Goal: Task Accomplishment & Management: Complete application form

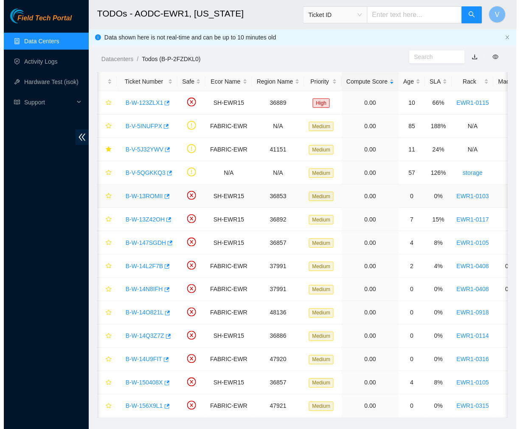
scroll to position [98, 0]
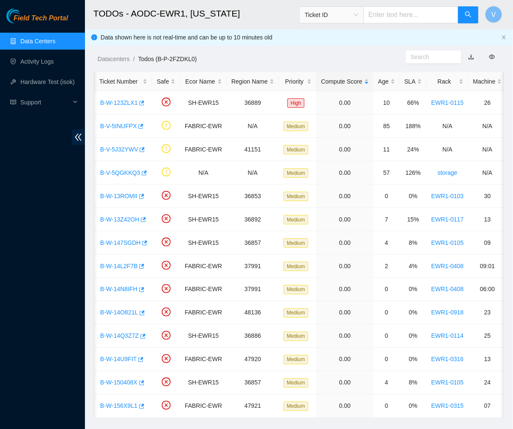
click at [32, 42] on link "Data Centers" at bounding box center [37, 41] width 35 height 7
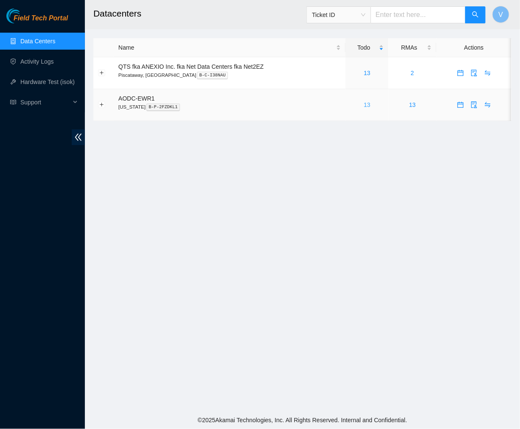
click at [368, 104] on link "13" at bounding box center [367, 104] width 7 height 7
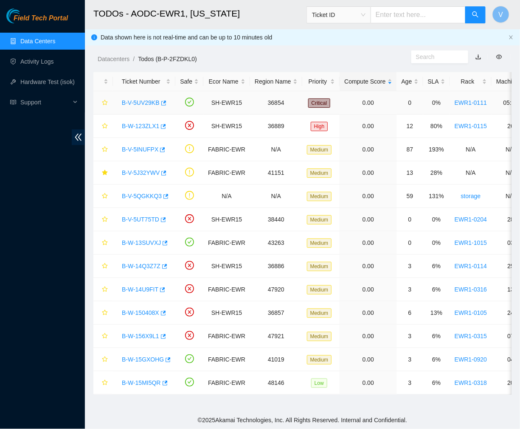
click at [141, 105] on link "B-V-5UV29KB" at bounding box center [141, 102] width 38 height 7
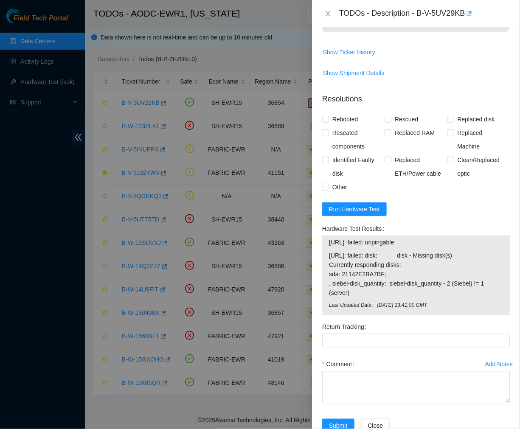
scroll to position [338, 0]
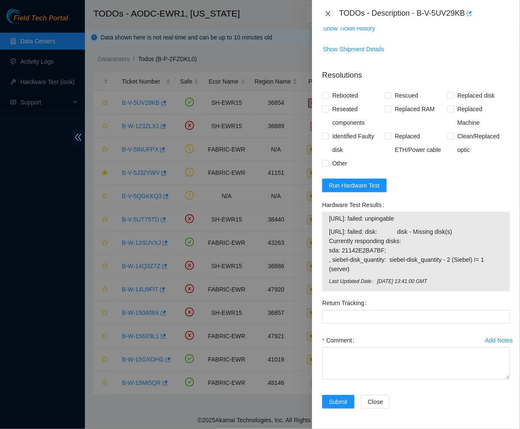
click at [328, 10] on icon "close" at bounding box center [328, 13] width 7 height 7
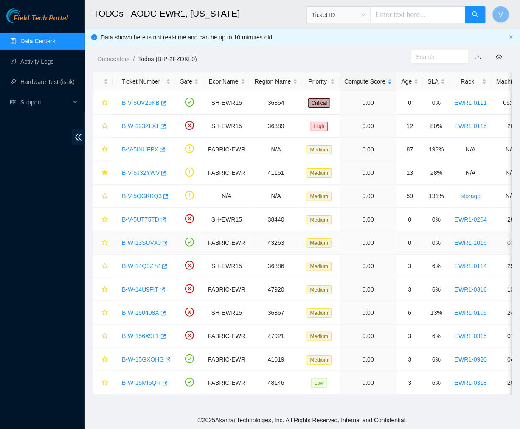
scroll to position [142, 0]
click at [139, 241] on link "B-W-13SUVXJ" at bounding box center [141, 242] width 39 height 7
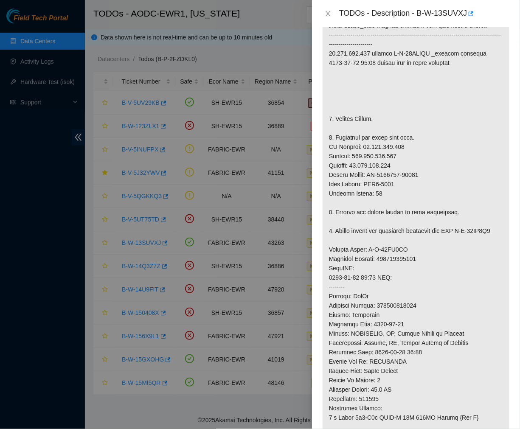
scroll to position [188, 0]
click at [330, 11] on icon "close" at bounding box center [328, 13] width 7 height 7
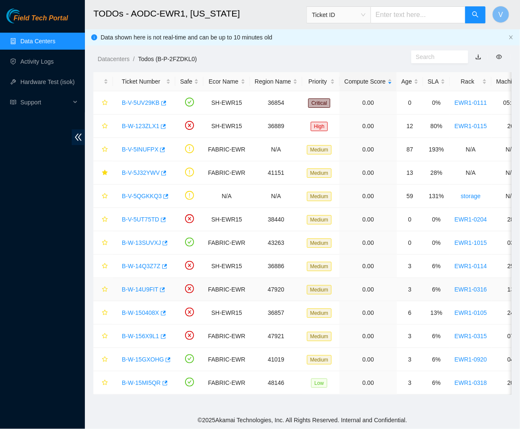
scroll to position [142, 0]
click at [140, 359] on link "B-W-15GXOHG" at bounding box center [143, 359] width 42 height 7
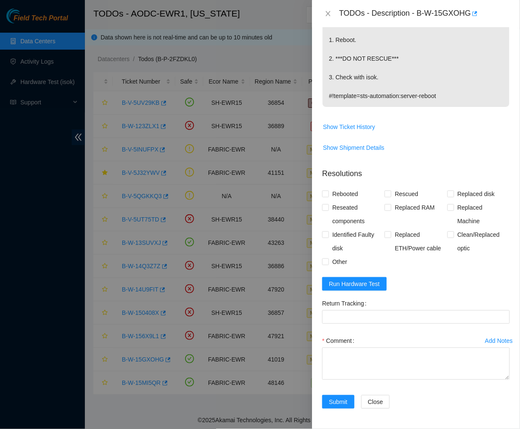
scroll to position [0, 0]
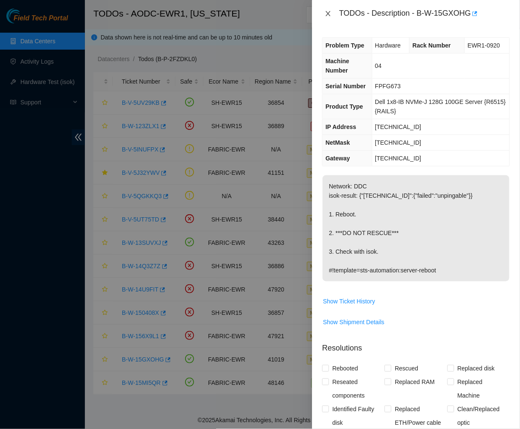
click at [329, 13] on icon "close" at bounding box center [328, 13] width 5 height 5
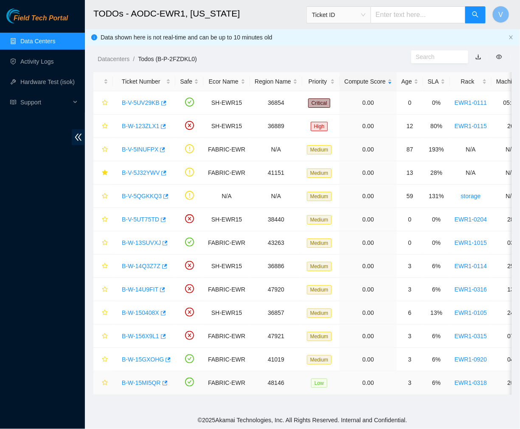
click at [143, 380] on link "B-W-15MI5QR" at bounding box center [141, 382] width 39 height 7
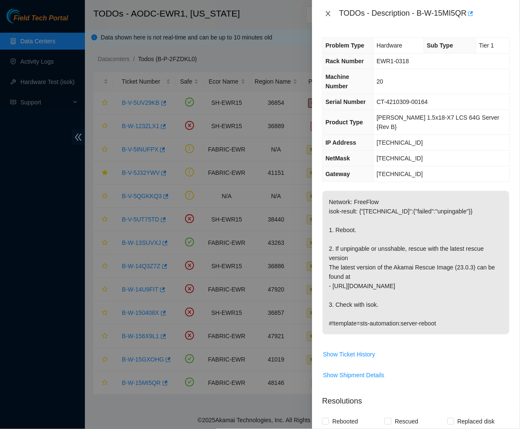
click at [329, 13] on icon "close" at bounding box center [328, 13] width 7 height 7
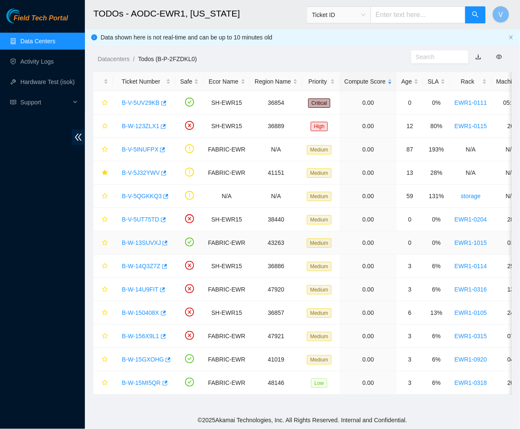
click at [152, 244] on link "B-W-13SUVXJ" at bounding box center [141, 242] width 39 height 7
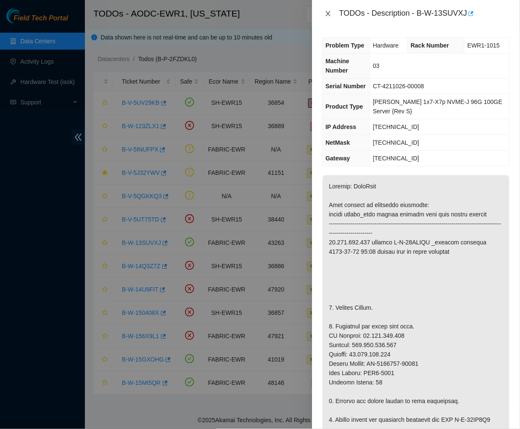
click at [328, 13] on icon "close" at bounding box center [328, 13] width 5 height 5
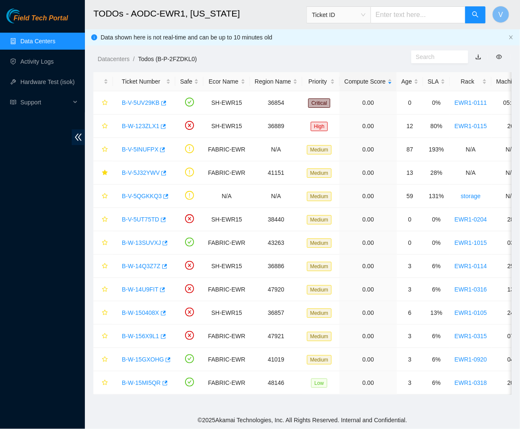
click at [276, 13] on h2 "TODOs - AODC-EWR1, New Jersey" at bounding box center [269, 13] width 352 height 27
click at [147, 243] on link "B-W-13SUVXJ" at bounding box center [141, 242] width 39 height 7
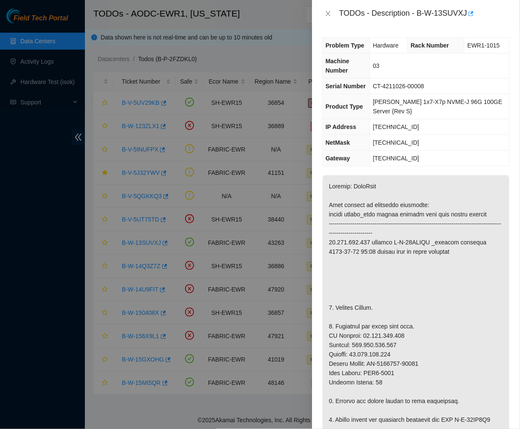
click at [418, 15] on div "TODOs - Description - B-W-13SUVXJ" at bounding box center [424, 14] width 171 height 14
drag, startPoint x: 417, startPoint y: 14, endPoint x: 471, endPoint y: 6, distance: 54.5
click at [471, 6] on div "TODOs - Description - B-W-13SUVXJ" at bounding box center [416, 13] width 208 height 27
copy div "B-W-13SUVXJ"
click at [382, 283] on p at bounding box center [416, 433] width 187 height 517
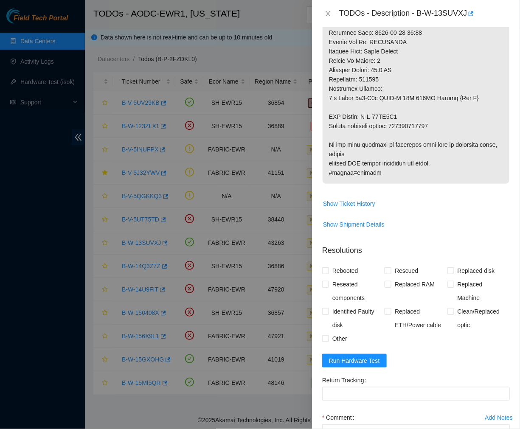
scroll to position [595, 0]
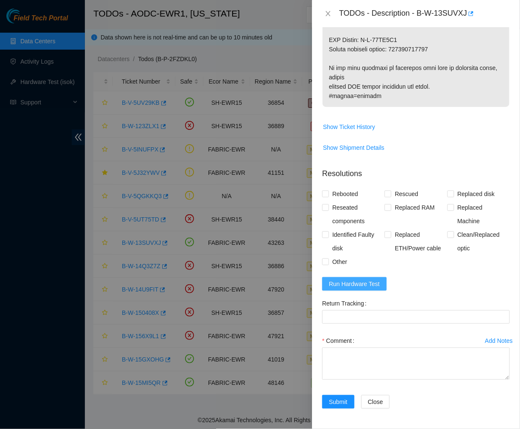
click at [349, 288] on span "Run Hardware Test" at bounding box center [354, 283] width 51 height 9
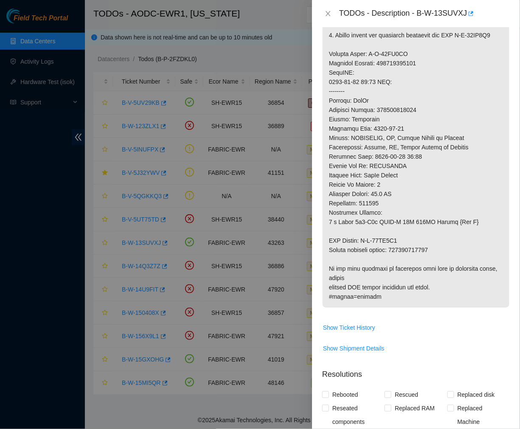
scroll to position [384, 0]
drag, startPoint x: 434, startPoint y: 262, endPoint x: 395, endPoint y: 259, distance: 38.7
click at [395, 259] on p at bounding box center [416, 50] width 187 height 517
copy p "417328425436"
drag, startPoint x: 409, startPoint y: 254, endPoint x: 364, endPoint y: 253, distance: 44.6
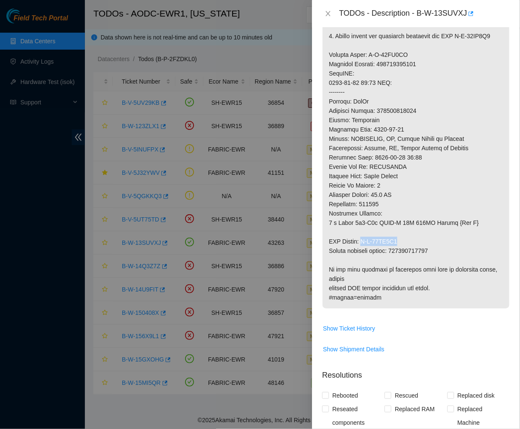
click at [364, 253] on p at bounding box center [416, 50] width 187 height 517
copy p "B-W-13WZ3Q6"
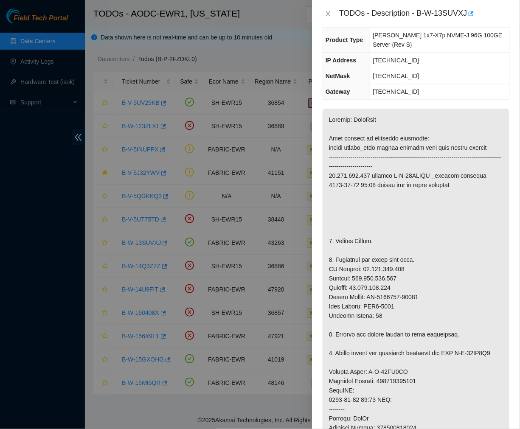
scroll to position [0, 0]
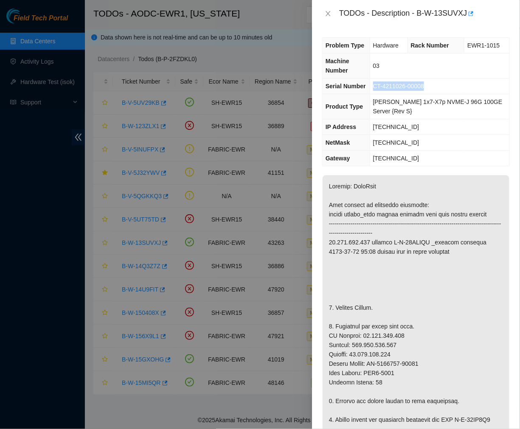
drag, startPoint x: 430, startPoint y: 85, endPoint x: 376, endPoint y: 87, distance: 54.8
click at [376, 87] on td "CT-4211026-00008" at bounding box center [440, 87] width 140 height 16
copy span "CT-4211026-00008"
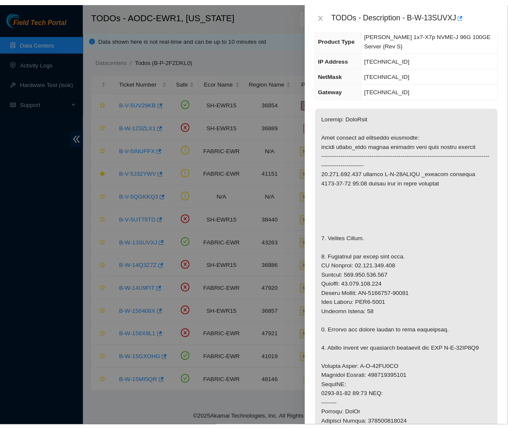
scroll to position [70, 0]
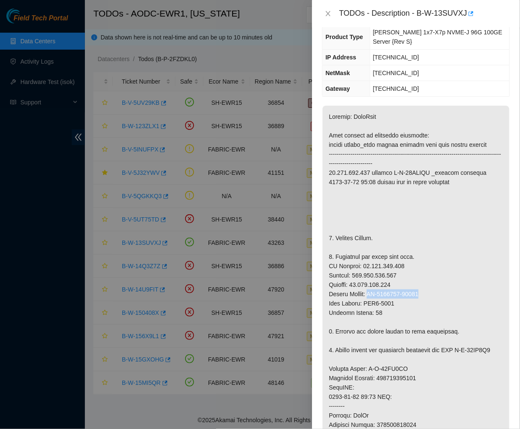
drag, startPoint x: 421, startPoint y: 291, endPoint x: 368, endPoint y: 295, distance: 52.8
click at [368, 295] on p at bounding box center [416, 364] width 187 height 517
copy p "CT-4211102-00027"
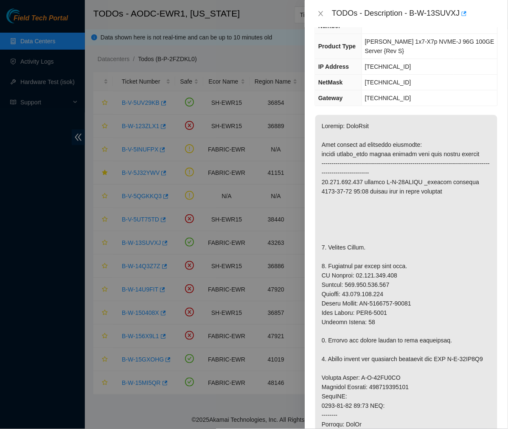
click at [414, 38] on span "Ciara 1x7-X7p NVME-J 96G 100GE Server {Rev S}" at bounding box center [429, 46] width 129 height 16
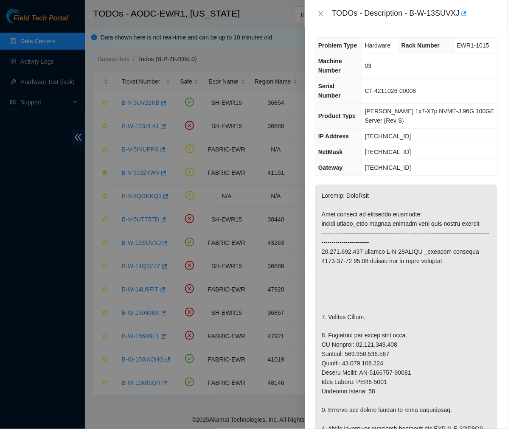
click at [406, 29] on div "Problem Type Hardware Rack Number EWR1-1015 Machine Number 03 Serial Number CT-…" at bounding box center [406, 228] width 203 height 402
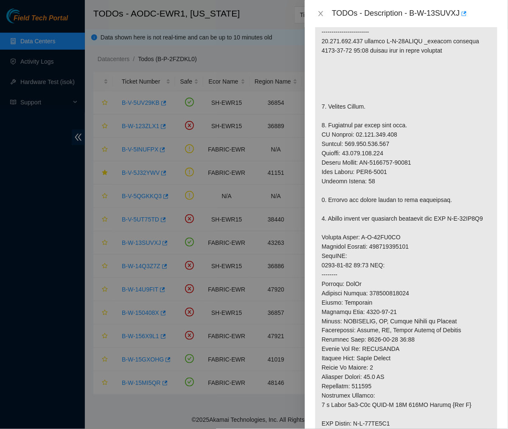
scroll to position [242, 0]
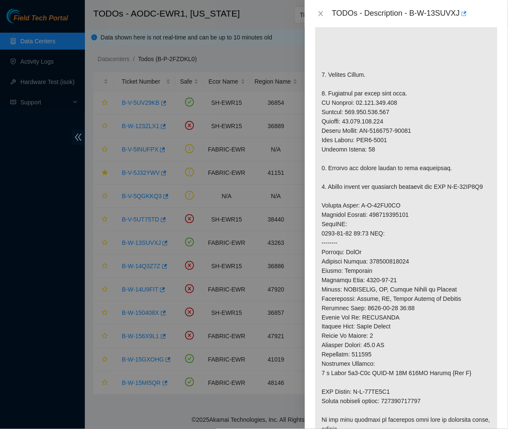
click at [446, 266] on p at bounding box center [406, 200] width 182 height 517
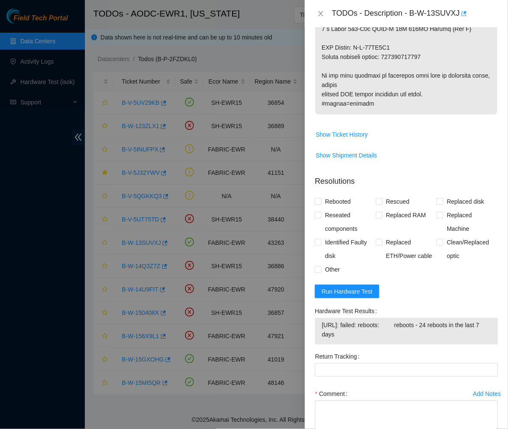
scroll to position [640, 0]
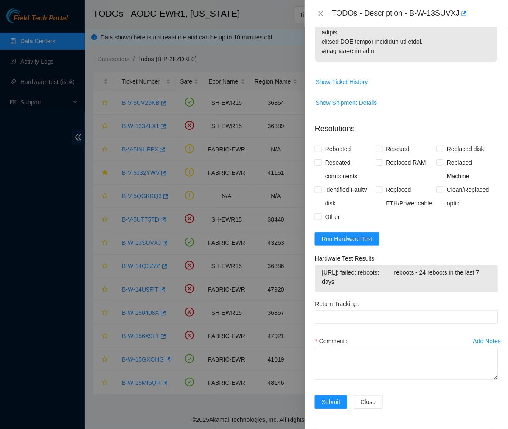
drag, startPoint x: 370, startPoint y: 287, endPoint x: 318, endPoint y: 271, distance: 54.2
click at [318, 271] on div "23.216.152.198: failed: reboots: reboots - 24 reboots in the last 7 days" at bounding box center [406, 278] width 183 height 27
copy tbody "23.216.152.198: failed: reboots: reboots - 24 reboots in the last 7 days"
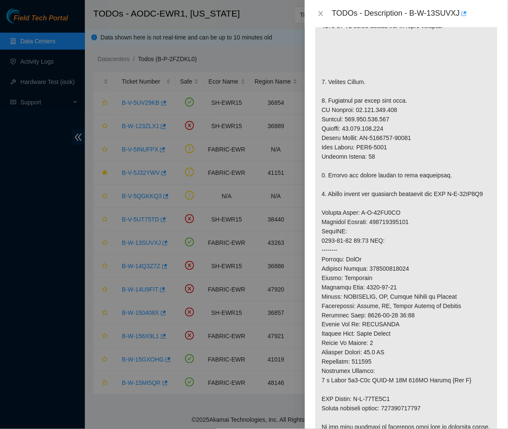
scroll to position [235, 0]
click at [477, 14] on div "TODOs - Description - B-W-13SUVXJ" at bounding box center [415, 14] width 166 height 14
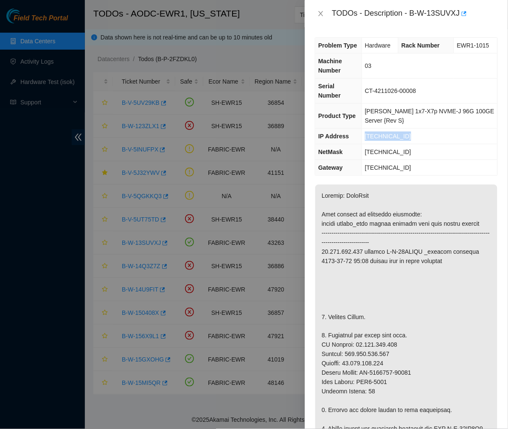
drag, startPoint x: 414, startPoint y: 124, endPoint x: 371, endPoint y: 126, distance: 43.3
click at [371, 129] on td "23.216.152.198" at bounding box center [430, 137] width 136 height 16
copy span "23.216.152.198"
click at [427, 91] on td "CT-4211026-00008" at bounding box center [430, 91] width 136 height 25
click at [320, 14] on icon "close" at bounding box center [320, 13] width 7 height 7
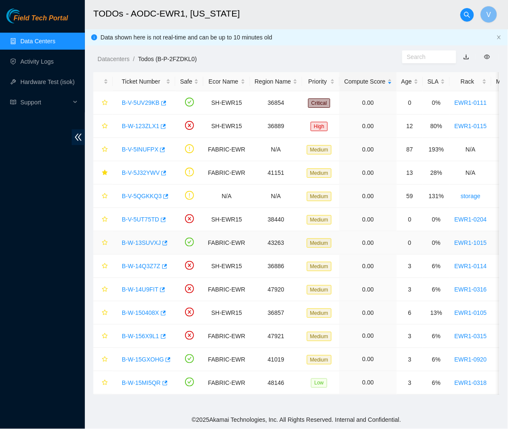
click at [147, 240] on link "B-W-13SUVXJ" at bounding box center [141, 242] width 39 height 7
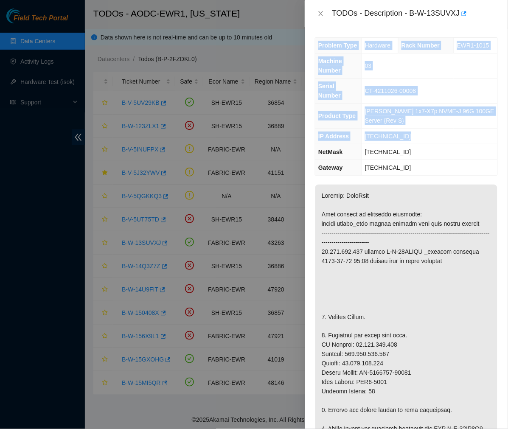
drag, startPoint x: 421, startPoint y: 125, endPoint x: 423, endPoint y: 27, distance: 97.6
click at [423, 27] on div "Problem Type Hardware Rack Number EWR1-1015 Machine Number 03 Serial Number CT-…" at bounding box center [406, 228] width 203 height 402
click at [404, 164] on span "23.216.152.193" at bounding box center [388, 167] width 46 height 7
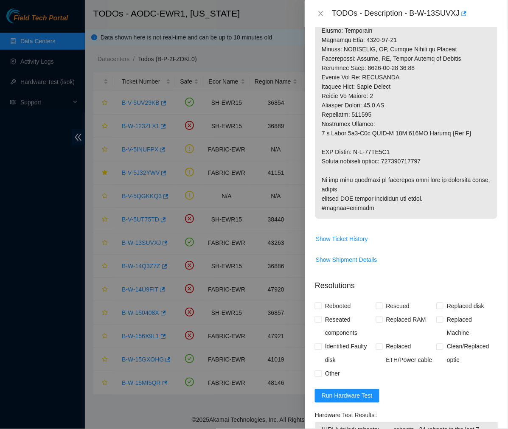
scroll to position [501, 0]
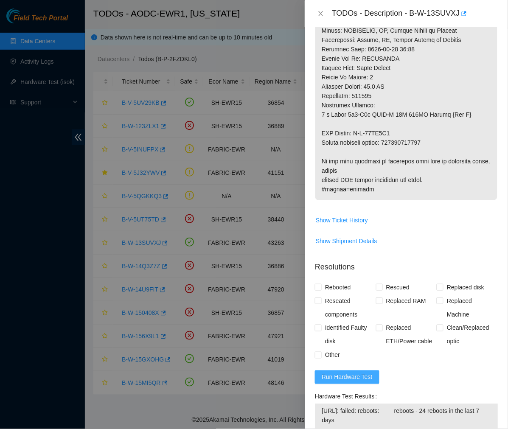
click at [349, 375] on span "Run Hardware Test" at bounding box center [347, 377] width 51 height 9
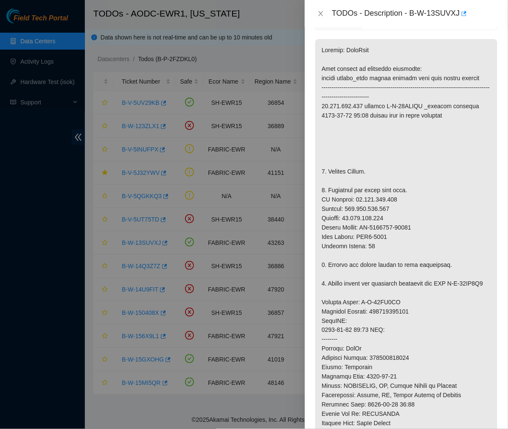
scroll to position [0, 0]
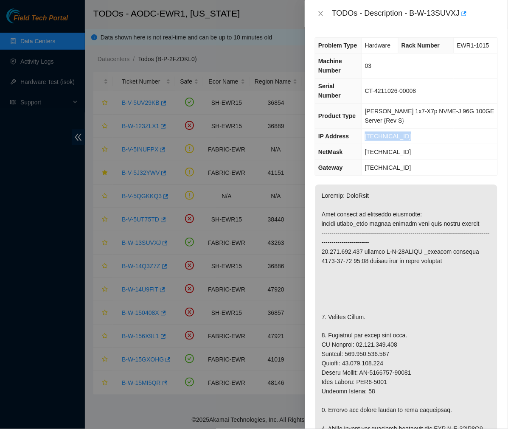
drag, startPoint x: 413, startPoint y: 128, endPoint x: 365, endPoint y: 131, distance: 47.2
click at [365, 131] on tr "IP Address 23.216.152.198" at bounding box center [406, 137] width 182 height 16
copy tr "23.216.152.198"
click at [452, 160] on td "23.216.152.193" at bounding box center [430, 168] width 136 height 16
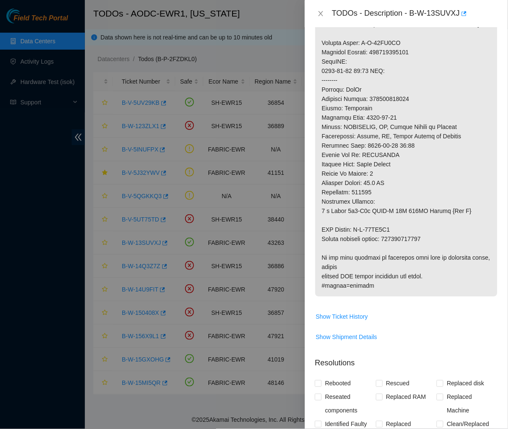
scroll to position [404, 0]
click at [416, 28] on p at bounding box center [406, 39] width 182 height 517
drag, startPoint x: 494, startPoint y: 68, endPoint x: 507, endPoint y: 62, distance: 14.1
click at [494, 68] on div "Problem Type Hardware Rack Number EWR1-1015 Machine Number 03 Serial Number CT-…" at bounding box center [406, 228] width 203 height 402
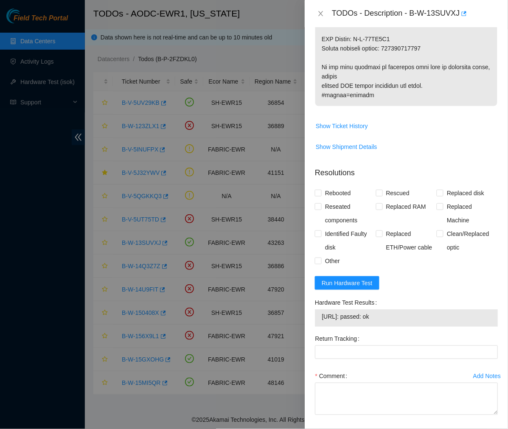
scroll to position [630, 0]
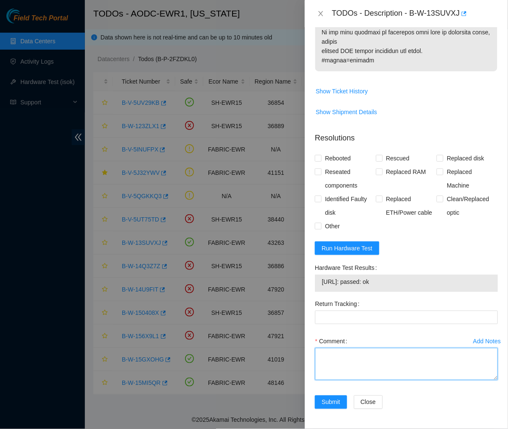
click at [351, 354] on textarea "Comment" at bounding box center [406, 364] width 183 height 32
paste textarea "Ticket #: B-W-13SUVXJ - Ran hardware test: 23.216.152.198: failed: reboots - 24…"
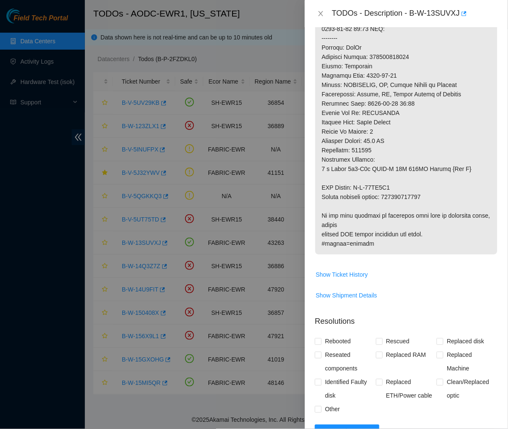
scroll to position [445, 0]
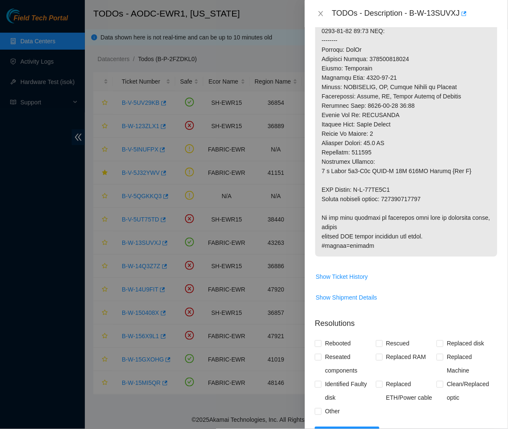
type textarea "Ticket #: B-W-13SUVXJ - Ran hardware test: 23.216.152.198: failed: reboots - 24…"
drag, startPoint x: 433, startPoint y: 196, endPoint x: 387, endPoint y: 200, distance: 46.0
copy p "417328425436"
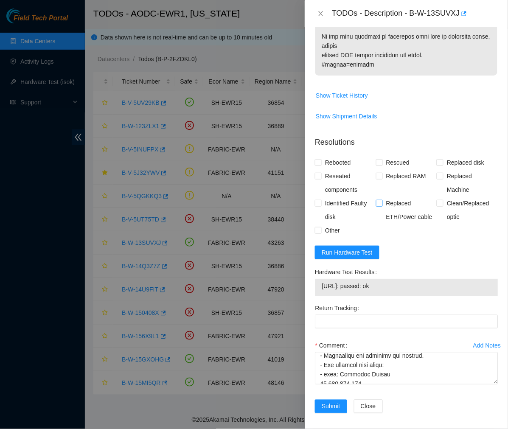
scroll to position [630, 0]
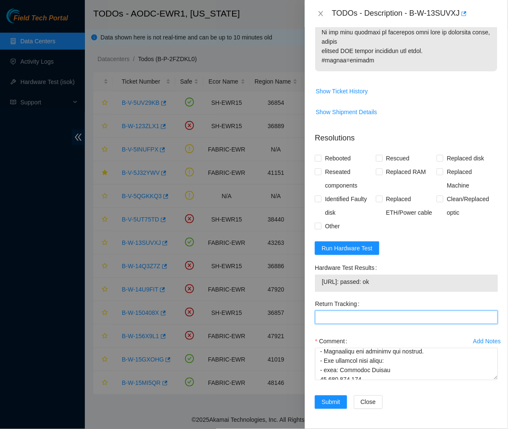
click at [363, 314] on Tracking "Return Tracking" at bounding box center [406, 318] width 183 height 14
paste Tracking "417328425436"
type Tracking "417328425436"
click at [376, 157] on input "Rescued" at bounding box center [379, 158] width 6 height 6
checkbox input "true"
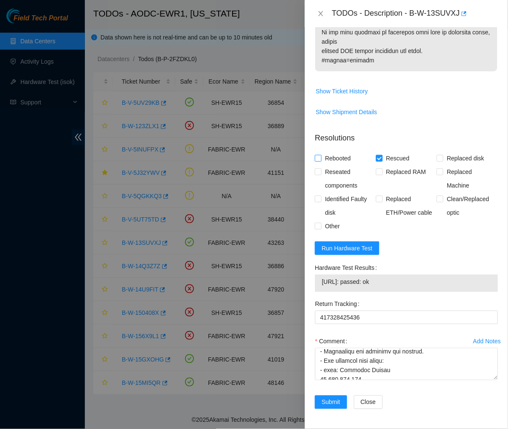
click at [320, 159] on input "Rebooted" at bounding box center [318, 158] width 6 height 6
checkbox input "true"
click at [317, 174] on input "Reseated components" at bounding box center [318, 171] width 6 height 6
checkbox input "true"
click at [438, 170] on input "Replaced Machine" at bounding box center [440, 171] width 6 height 6
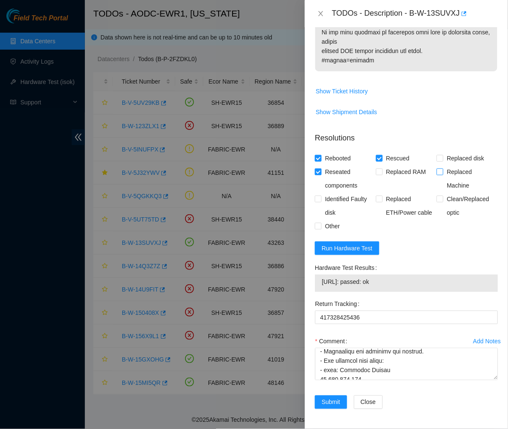
checkbox input "true"
click at [313, 226] on div "Problem Type Hardware Rack Number EWR1-1015 Machine Number 03 Serial Number CT-…" at bounding box center [406, 228] width 203 height 402
click at [316, 223] on input "Other" at bounding box center [318, 226] width 6 height 6
checkbox input "true"
click at [328, 404] on span "Submit" at bounding box center [331, 402] width 19 height 9
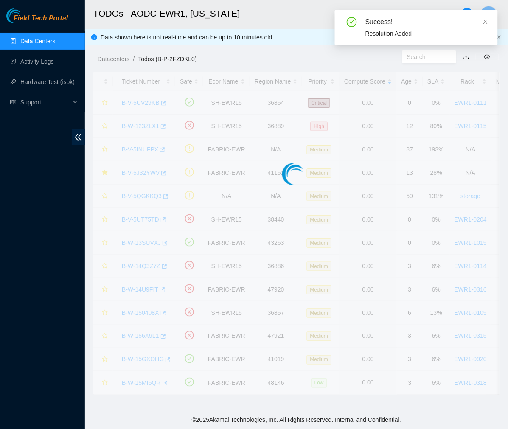
scroll to position [142, 0]
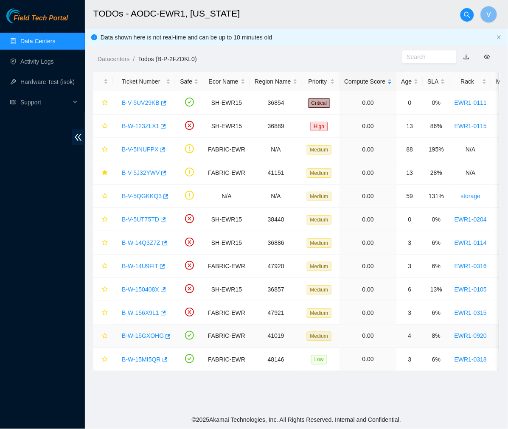
click at [140, 334] on link "B-W-15GXOHG" at bounding box center [143, 336] width 42 height 7
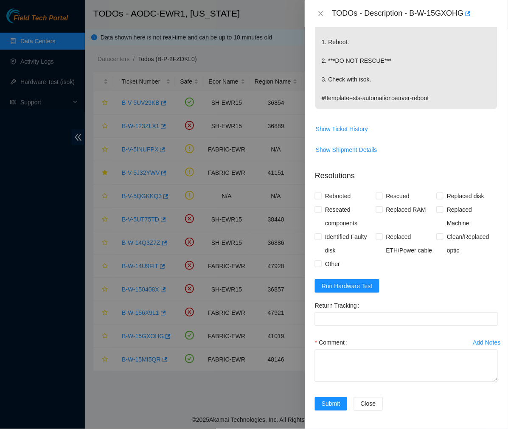
scroll to position [175, 0]
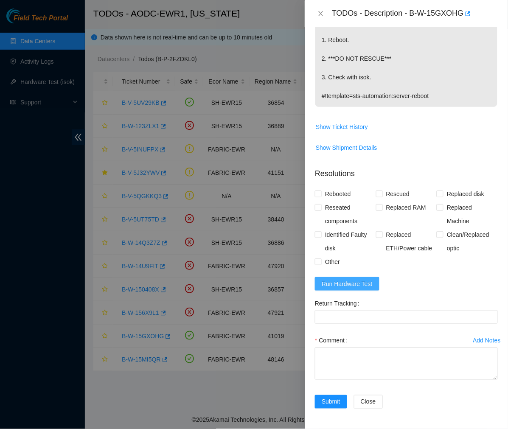
click at [354, 283] on span "Run Hardware Test" at bounding box center [347, 283] width 51 height 9
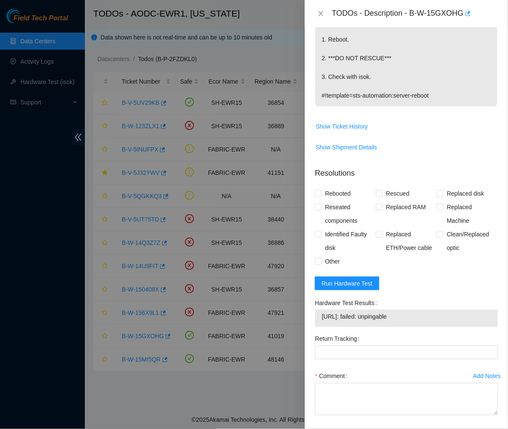
scroll to position [0, 0]
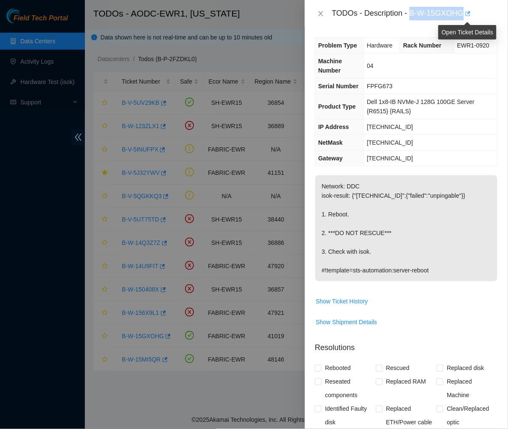
drag, startPoint x: 411, startPoint y: 14, endPoint x: 468, endPoint y: 18, distance: 57.0
click at [468, 18] on div "TODOs - Description - B-W-15GXOHG" at bounding box center [415, 14] width 166 height 14
copy div "B-W-15GXOHG"
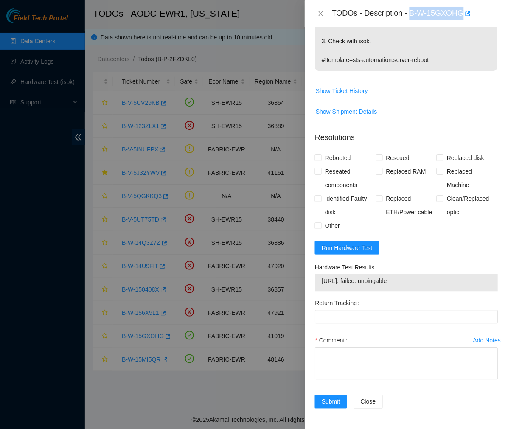
drag, startPoint x: 406, startPoint y: 283, endPoint x: 321, endPoint y: 283, distance: 84.5
click at [322, 283] on span "23.34.58.71: failed: unpingable" at bounding box center [406, 281] width 169 height 9
click at [456, 50] on p "Network: DDC isok-result: {"23.34.58.71":{"failed":"unpingable"}} 1. Reboot. 2.…" at bounding box center [406, 18] width 182 height 106
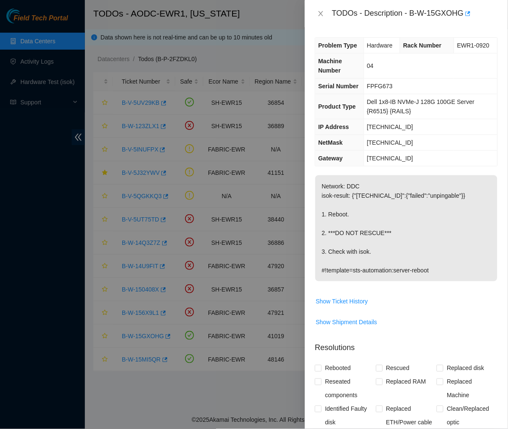
click at [447, 73] on td "04" at bounding box center [431, 65] width 134 height 25
click at [351, 227] on p "Network: DDC isok-result: {"23.34.58.71":{"failed":"unpingable"}} 1. Reboot. 2.…" at bounding box center [406, 228] width 182 height 106
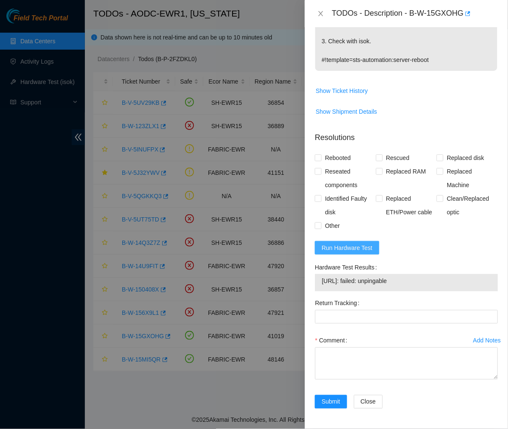
click at [347, 241] on button "Run Hardware Test" at bounding box center [347, 248] width 65 height 14
drag, startPoint x: 350, startPoint y: 282, endPoint x: 323, endPoint y: 282, distance: 26.7
click at [323, 282] on span "23.34.58.71: passed: ok" at bounding box center [406, 281] width 169 height 9
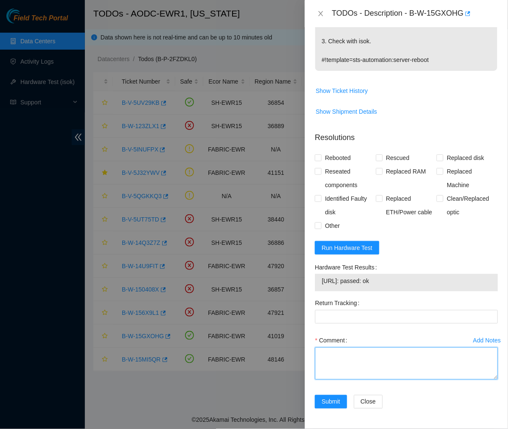
click at [342, 363] on textarea "Comment" at bounding box center [406, 364] width 183 height 32
paste textarea "Ticket #: B-W-15GXOHG - Ran hardware: 23.34.58.71: failed: unpingable - Upon co…"
type textarea "Ticket #: B-W-15GXOHG - Ran hardware: 23.34.58.71: failed: unpingable - Upon co…"
click at [320, 155] on input "Rebooted" at bounding box center [318, 157] width 6 height 6
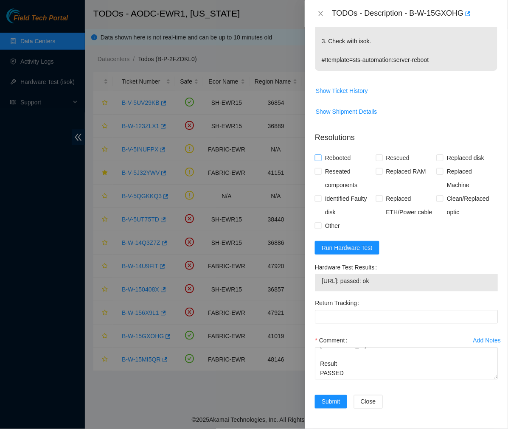
checkbox input "true"
click at [322, 398] on span "Submit" at bounding box center [331, 401] width 19 height 9
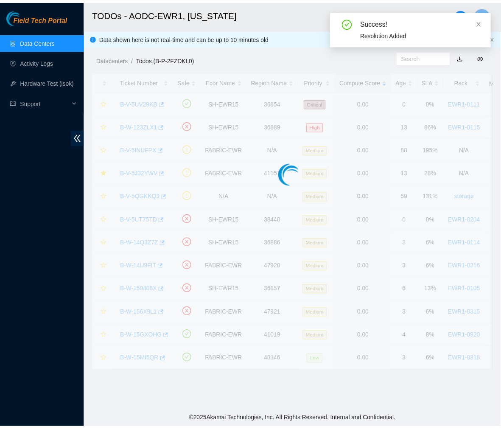
scroll to position [142, 0]
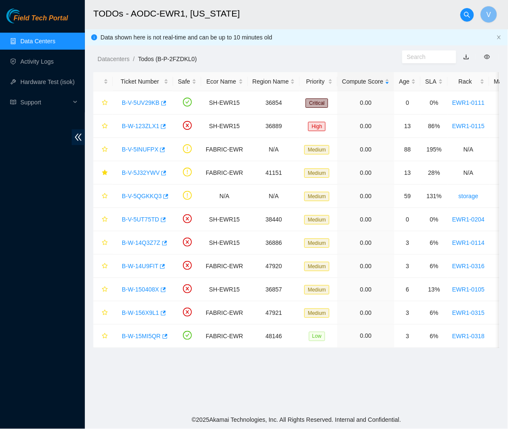
click at [211, 5] on h2 "TODOs - AODC-EWR1, New Jersey" at bounding box center [265, 13] width 344 height 27
click at [469, 10] on button "button" at bounding box center [467, 15] width 14 height 14
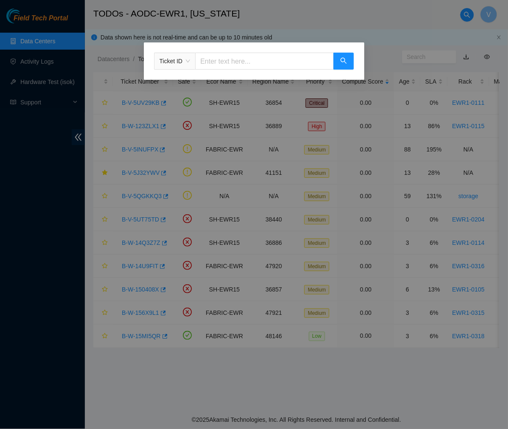
click at [299, 61] on input "text" at bounding box center [264, 61] width 138 height 17
paste input "B-W-13SUVXJ"
type input "B-W-13SUVXJ"
click at [343, 61] on icon "search" at bounding box center [343, 60] width 7 height 7
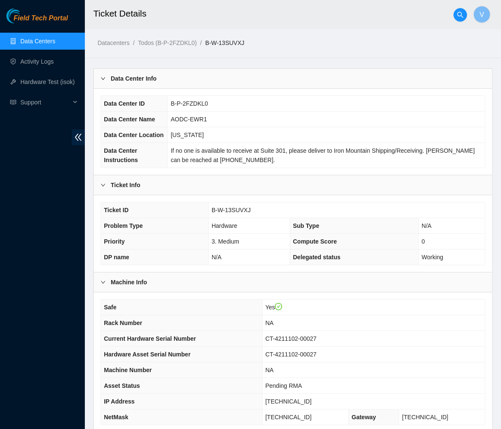
scroll to position [111, 0]
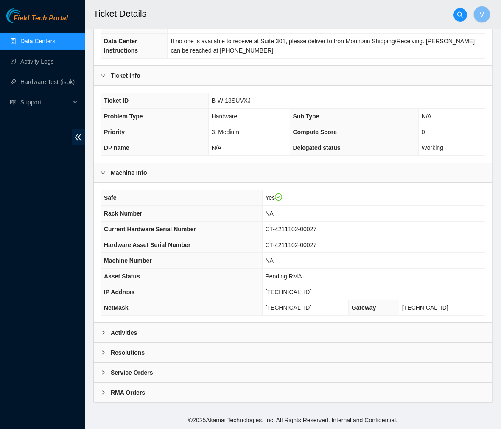
click at [138, 338] on div "Activities" at bounding box center [293, 333] width 399 height 20
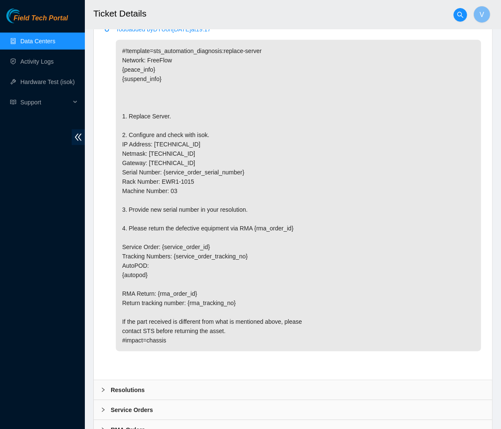
scroll to position [1296, 0]
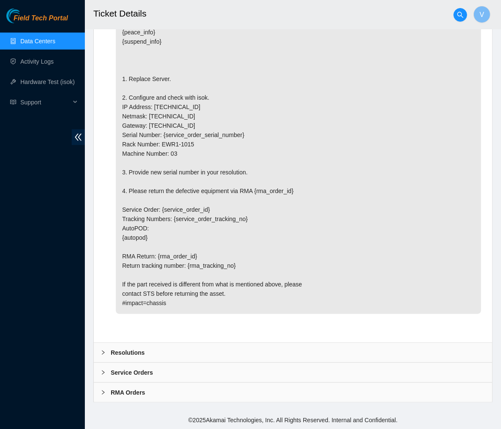
click at [117, 355] on b "Resolutions" at bounding box center [128, 352] width 34 height 9
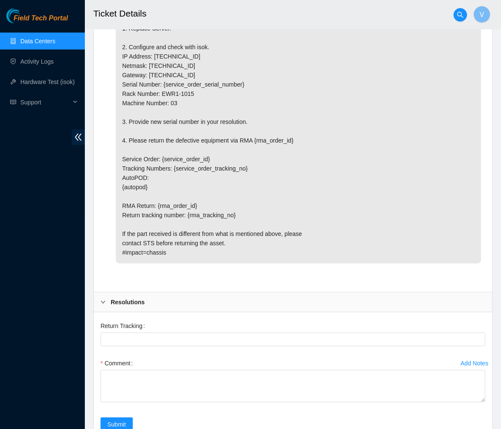
scroll to position [1432, 0]
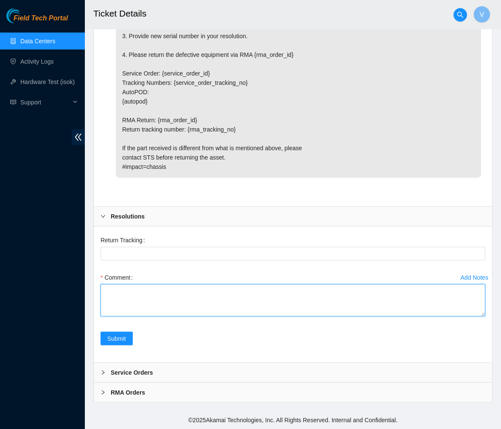
click at [140, 310] on textarea "Comment" at bounding box center [293, 300] width 385 height 32
paste textarea "Ticket #: B-W-13SUVXJ - Ran hardware test: 23.216.152.198: failed: reboots - 24…"
type textarea "Ticket #: B-W-13SUVXJ - Ran hardware test: 23.216.152.198: failed: reboots - 24…"
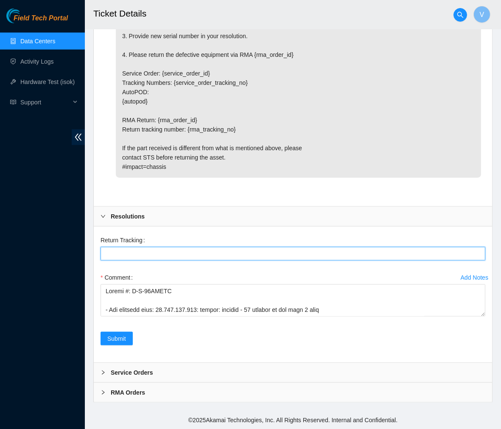
click at [254, 258] on Tracking "Return Tracking" at bounding box center [293, 254] width 385 height 14
paste Tracking "417328425436"
type Tracking "417328425436"
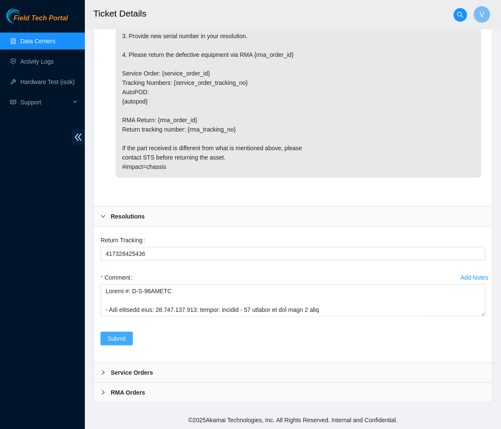
click at [109, 340] on span "Submit" at bounding box center [116, 338] width 19 height 9
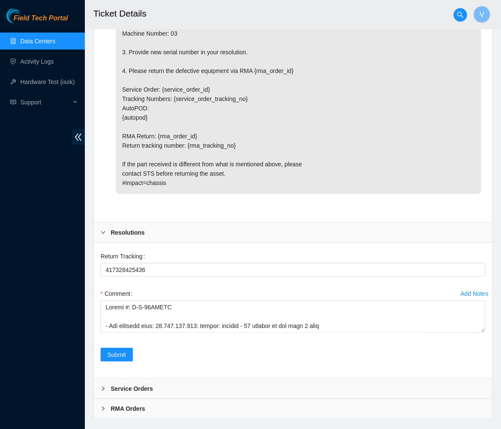
scroll to position [1448, 0]
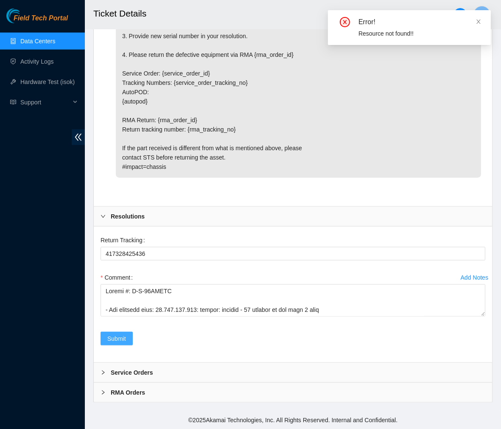
click at [120, 337] on span "Submit" at bounding box center [116, 338] width 19 height 9
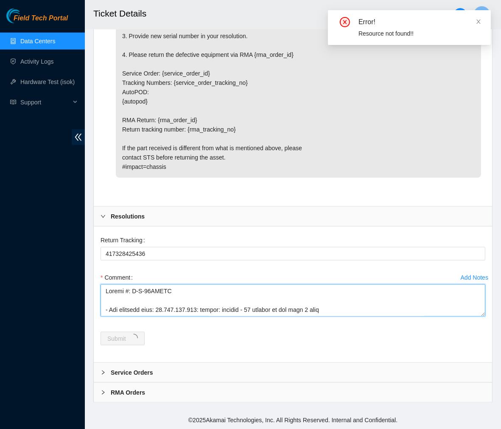
click at [316, 307] on textarea "Comment" at bounding box center [293, 300] width 385 height 32
click at [328, 306] on textarea "Comment" at bounding box center [293, 300] width 385 height 32
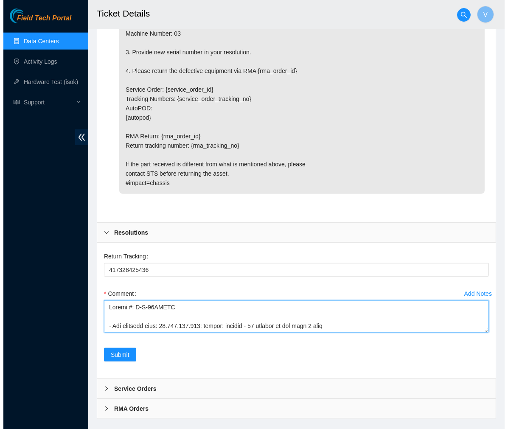
scroll to position [1448, 0]
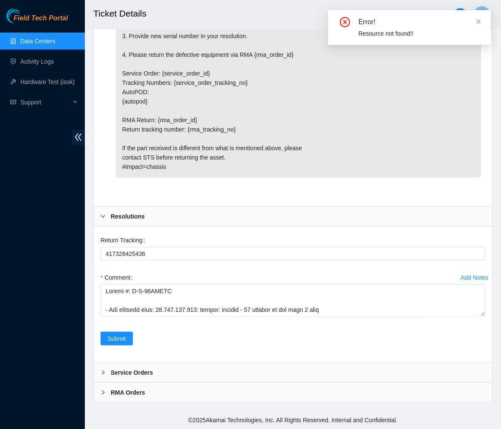
click at [479, 277] on div "Add Notes" at bounding box center [475, 278] width 28 height 6
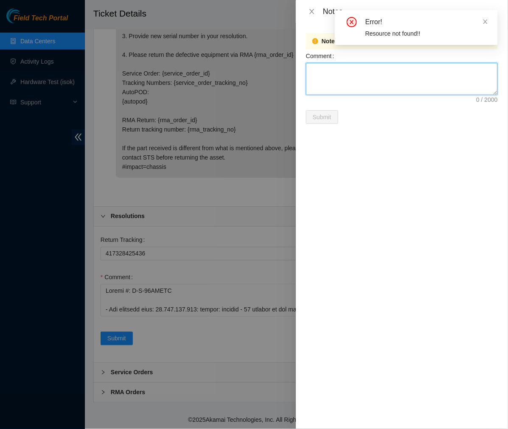
click at [361, 70] on textarea "Comment" at bounding box center [402, 79] width 192 height 32
paste textarea "Ticket #: B-W-13SUVXJ - Ran hardware test: 23.216.152.198: failed: reboots - 24…"
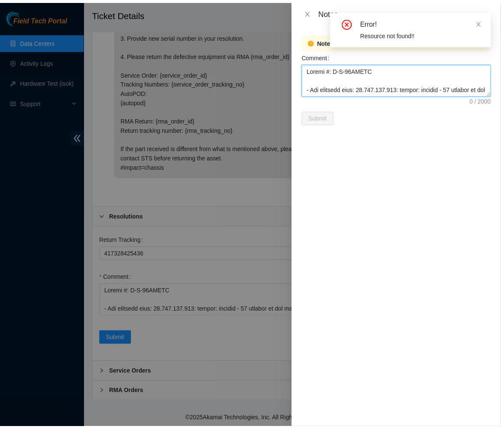
scroll to position [324, 0]
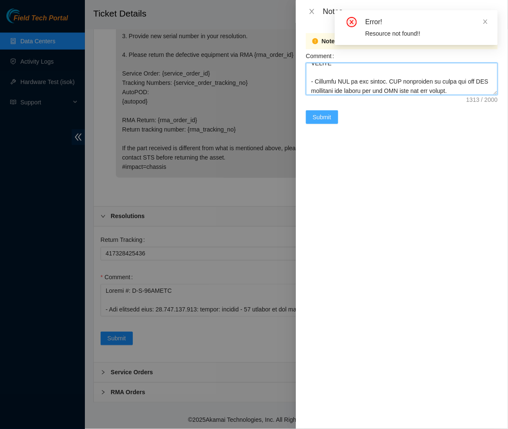
type textarea "Ticket #: B-W-13SUVXJ - Ran hardware test: 23.216.152.198: failed: reboots - 24…"
click at [316, 110] on button "Submit" at bounding box center [322, 117] width 32 height 14
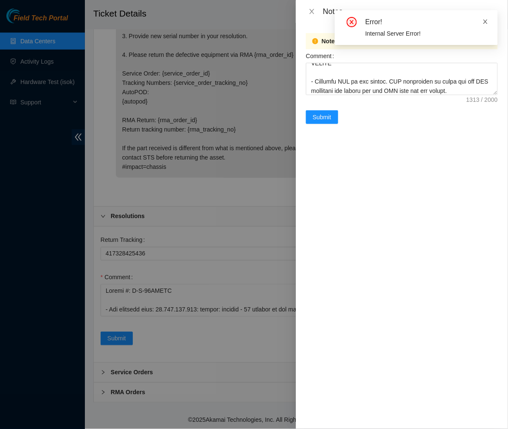
click at [486, 21] on icon "close" at bounding box center [486, 22] width 6 height 6
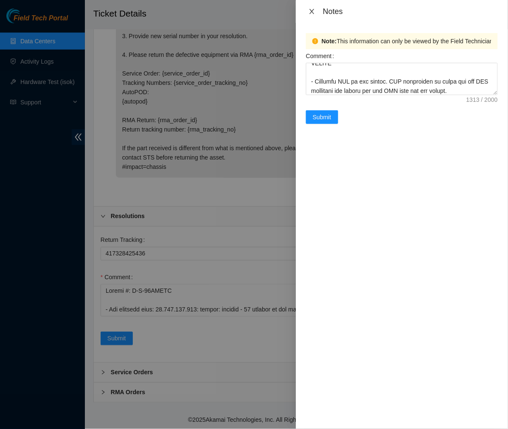
click at [314, 8] on icon "close" at bounding box center [312, 11] width 7 height 7
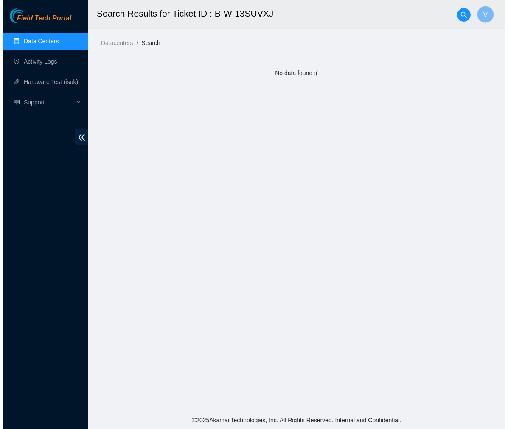
scroll to position [0, 0]
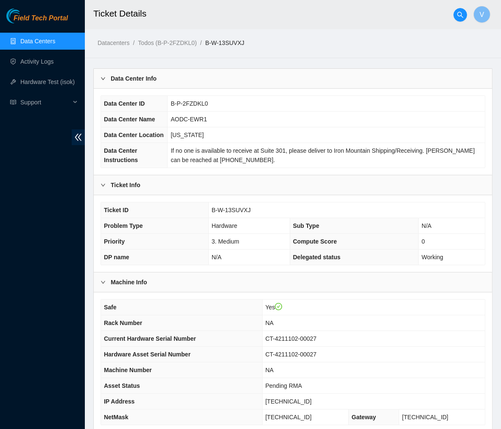
click at [31, 39] on link "Data Centers" at bounding box center [37, 41] width 35 height 7
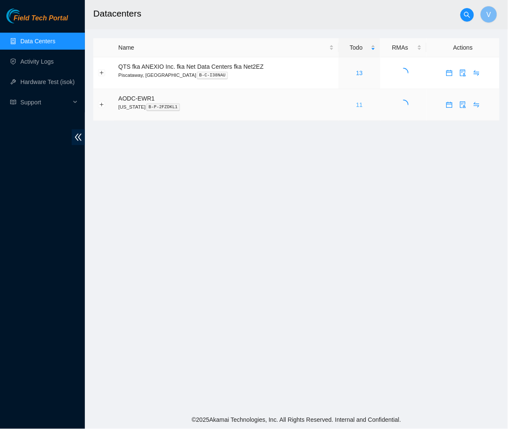
click at [357, 102] on link "11" at bounding box center [359, 104] width 7 height 7
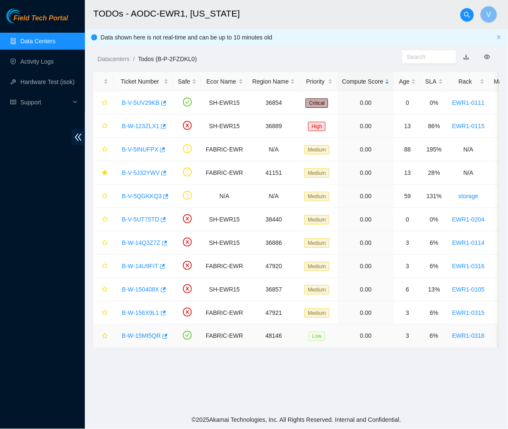
click at [147, 335] on link "B-W-15MI5QR" at bounding box center [141, 336] width 39 height 7
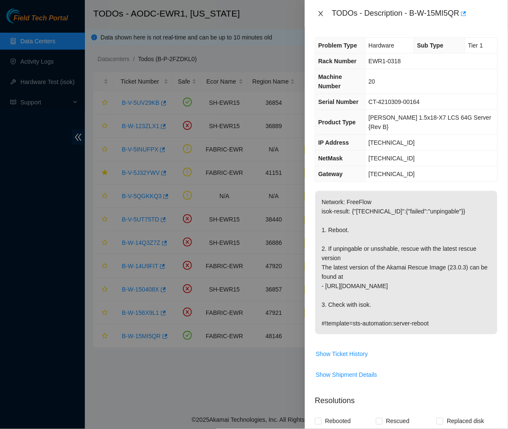
click at [322, 16] on icon "close" at bounding box center [320, 13] width 7 height 7
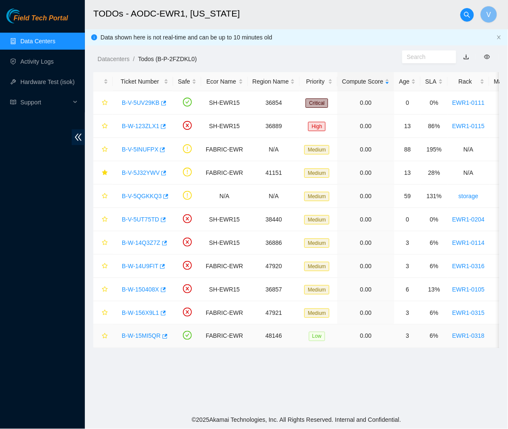
click at [140, 337] on link "B-W-15MI5QR" at bounding box center [141, 336] width 39 height 7
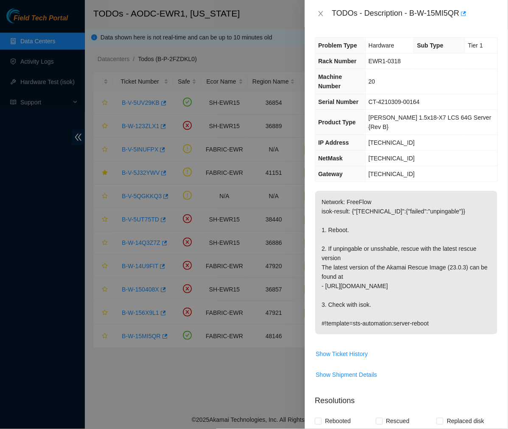
click at [356, 262] on p "Network: FreeFlow isok-result: {"23.59.255.50":{"failed":"unpingable"}} 1. Rebo…" at bounding box center [406, 262] width 182 height 143
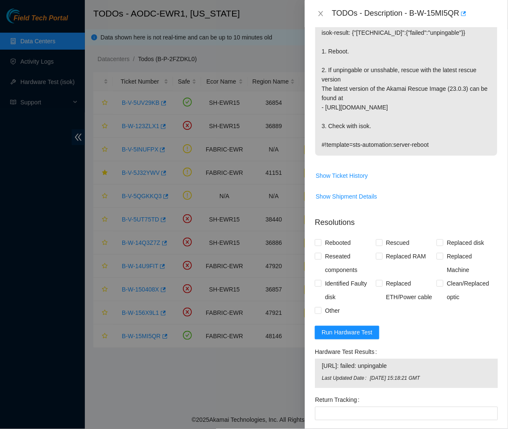
scroll to position [180, 0]
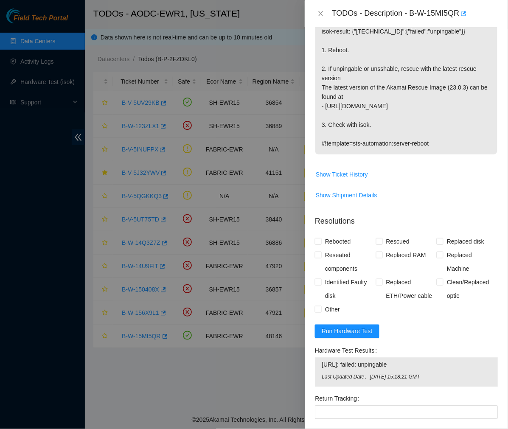
click at [417, 292] on div "Rebooted Rescued Replaced disk Reseated components Replaced RAM Replaced Machin…" at bounding box center [406, 275] width 183 height 81
click at [321, 16] on icon "close" at bounding box center [320, 13] width 7 height 7
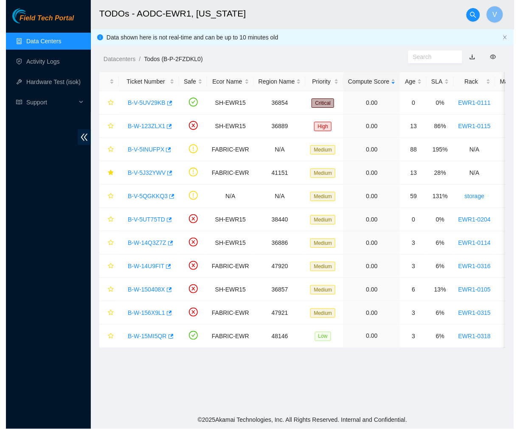
scroll to position [142, 0]
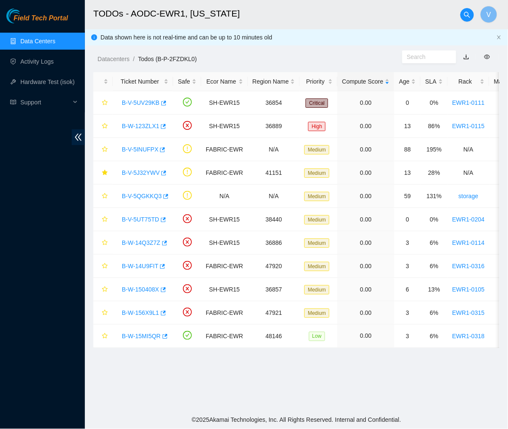
click at [368, 15] on h2 "TODOs - AODC-EWR1, New Jersey" at bounding box center [265, 13] width 344 height 27
click at [370, 397] on main "TODOs - AODC-EWR1, New Jersey V Data shown here is not real-time and can be up …" at bounding box center [296, 205] width 423 height 411
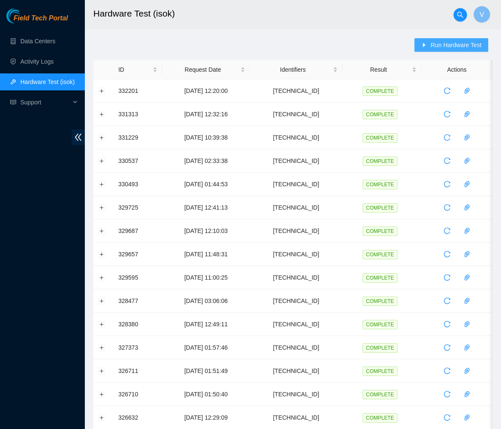
click at [472, 47] on span "Run Hardware Test" at bounding box center [456, 44] width 51 height 9
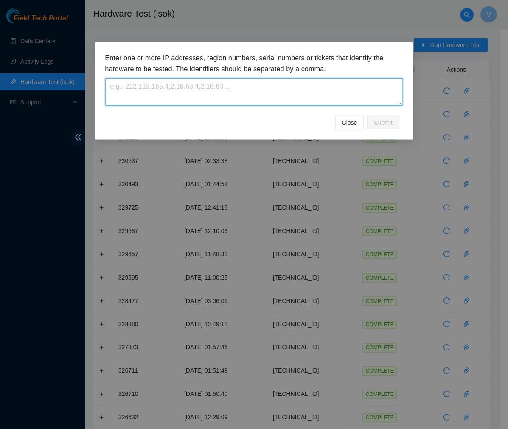
click at [286, 90] on textarea at bounding box center [254, 92] width 298 height 28
paste textarea "23.34.58.71"
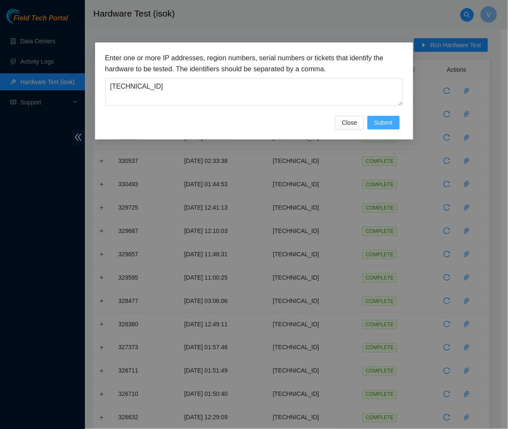
click at [380, 119] on span "Submit" at bounding box center [383, 122] width 19 height 9
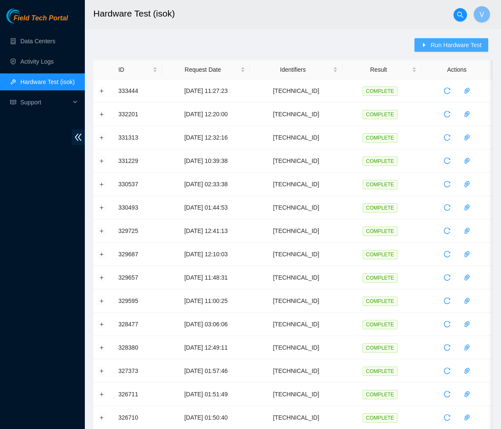
click at [440, 42] on span "Run Hardware Test" at bounding box center [456, 44] width 51 height 9
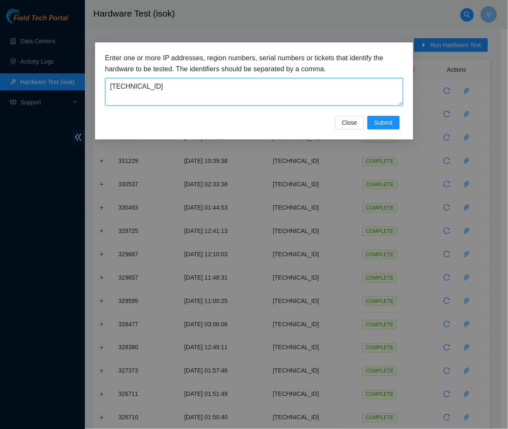
click at [153, 90] on textarea "[TECHNICAL_ID]" at bounding box center [254, 92] width 298 height 28
type textarea "[TECHNICAL_ID]"
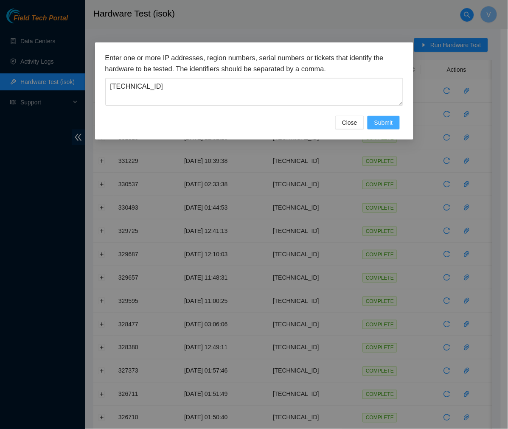
click at [379, 123] on span "Submit" at bounding box center [383, 122] width 19 height 9
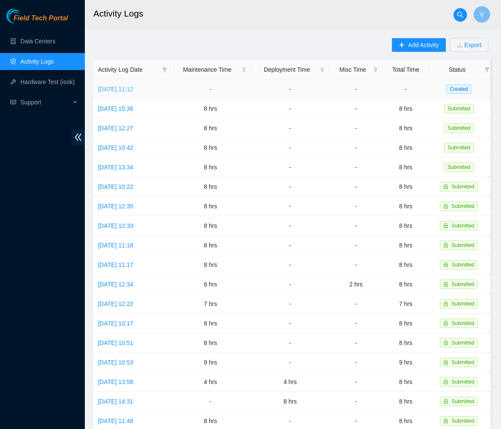
click at [115, 88] on link "Mon, 08 Sep 2025 11:12" at bounding box center [115, 89] width 35 height 7
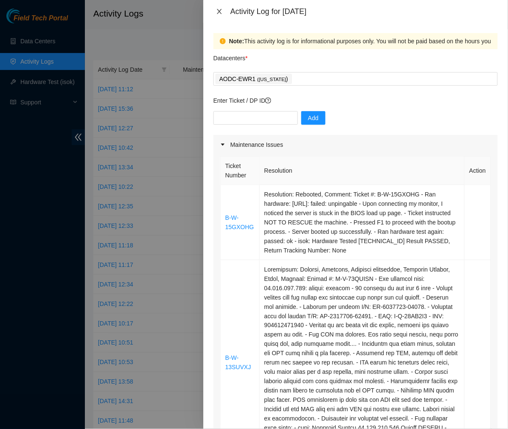
click at [218, 10] on icon "close" at bounding box center [219, 11] width 5 height 5
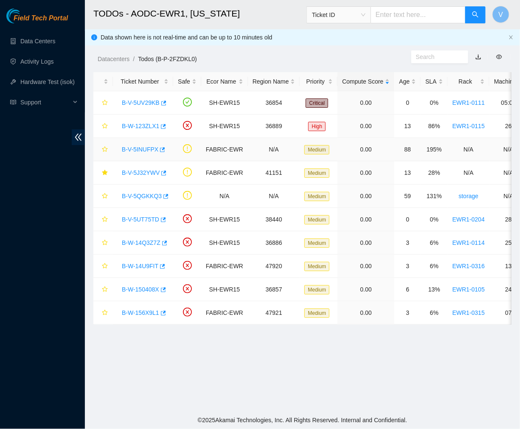
click at [147, 149] on link "B-V-5INUFPX" at bounding box center [140, 149] width 36 height 7
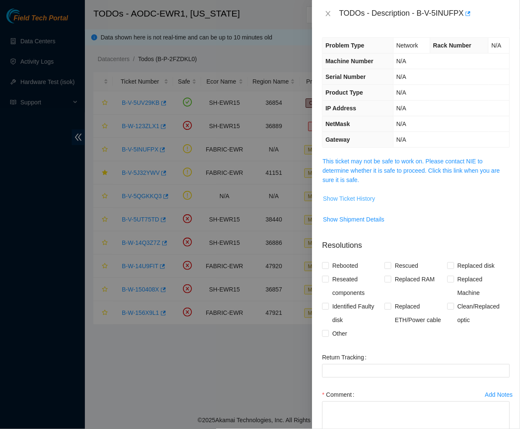
click at [362, 204] on button "Show Ticket History" at bounding box center [349, 199] width 53 height 14
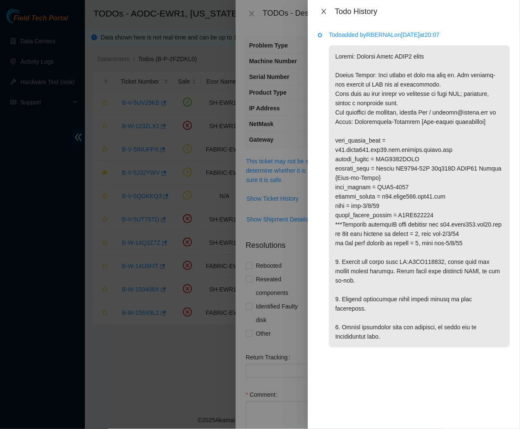
click at [323, 9] on icon "close" at bounding box center [323, 11] width 7 height 7
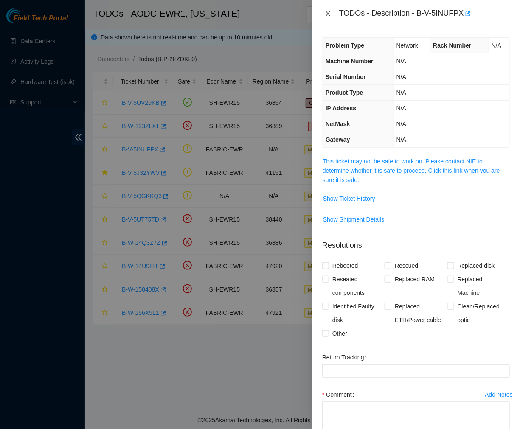
click at [328, 15] on icon "close" at bounding box center [328, 13] width 7 height 7
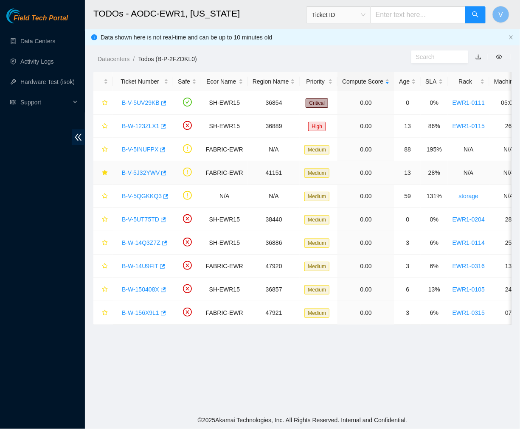
click at [146, 175] on link "B-V-5J32YWV" at bounding box center [141, 172] width 38 height 7
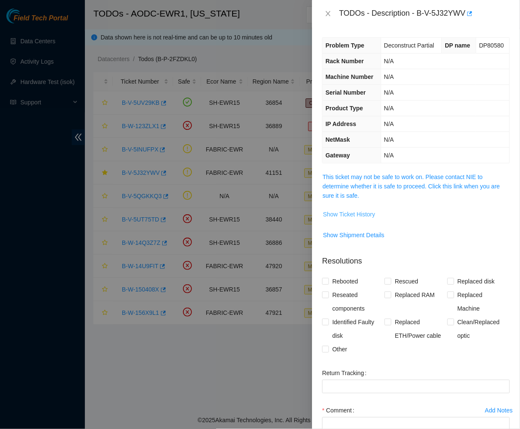
click at [354, 213] on span "Show Ticket History" at bounding box center [349, 214] width 52 height 9
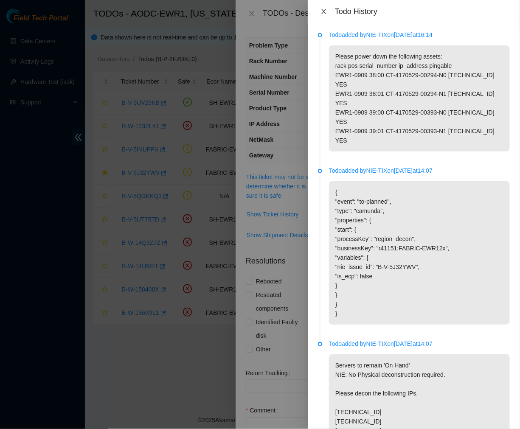
click at [328, 9] on button "Close" at bounding box center [324, 12] width 12 height 8
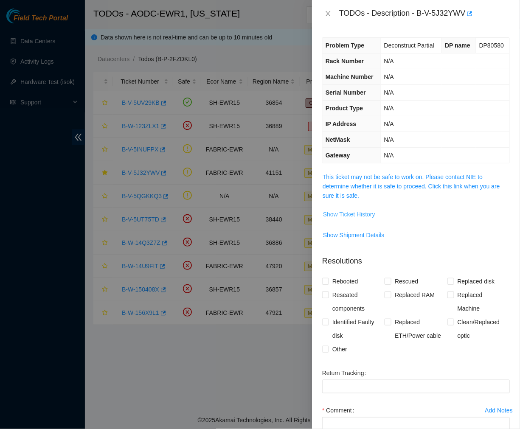
click at [367, 213] on span "Show Ticket History" at bounding box center [349, 214] width 52 height 9
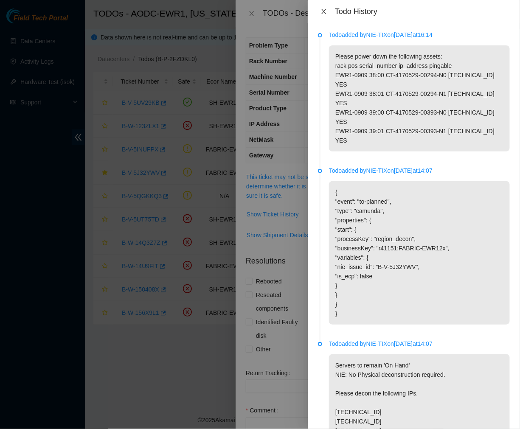
click at [322, 10] on icon "close" at bounding box center [323, 11] width 7 height 7
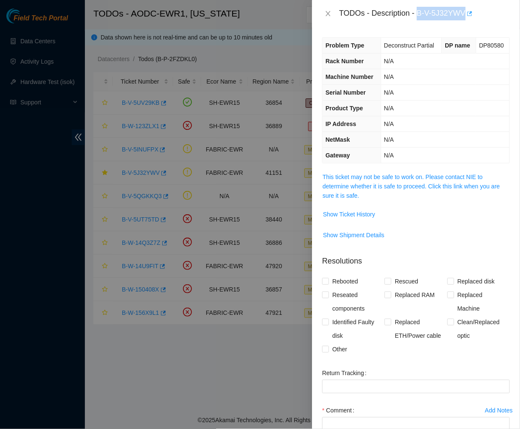
drag, startPoint x: 418, startPoint y: 10, endPoint x: 465, endPoint y: 17, distance: 48.1
click at [465, 17] on div "TODOs - Description - B-V-5J32YWV" at bounding box center [424, 14] width 171 height 14
copy div "B-V-5J32YWV"
click at [328, 14] on icon "close" at bounding box center [328, 13] width 5 height 5
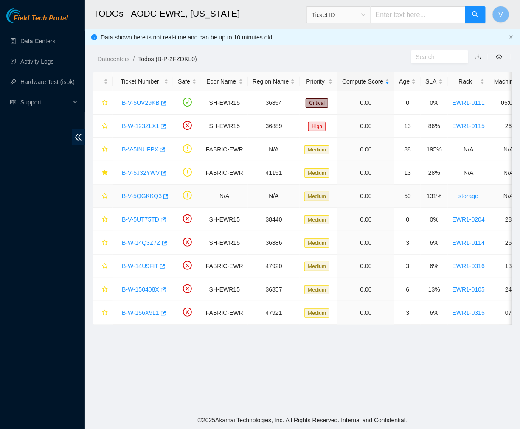
click at [151, 194] on link "B-V-5QGKKQ3" at bounding box center [142, 196] width 40 height 7
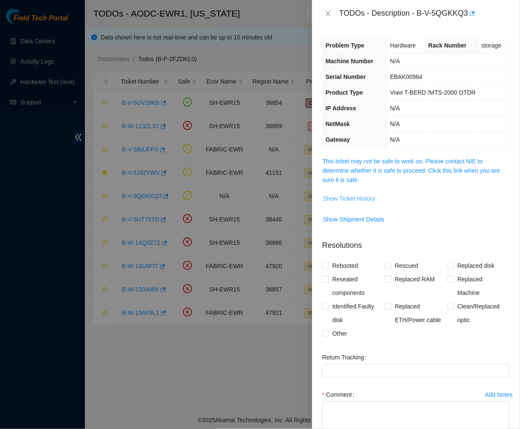
click at [351, 198] on span "Show Ticket History" at bounding box center [349, 198] width 52 height 9
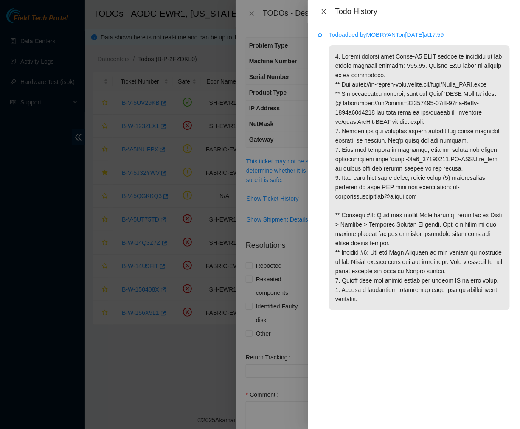
click at [326, 13] on icon "close" at bounding box center [323, 11] width 7 height 7
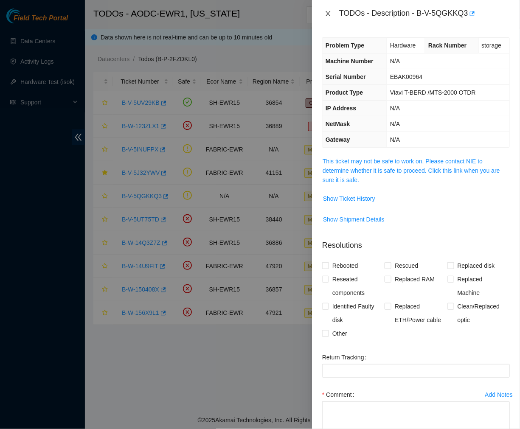
click at [329, 11] on icon "close" at bounding box center [328, 13] width 7 height 7
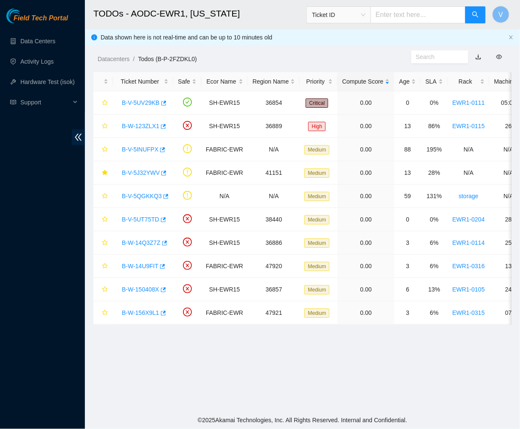
click at [396, 19] on input "text" at bounding box center [417, 14] width 95 height 17
paste input "B-V-5J32YWV"
type input "B-V-5J32YWV"
click at [474, 11] on button "button" at bounding box center [475, 14] width 20 height 17
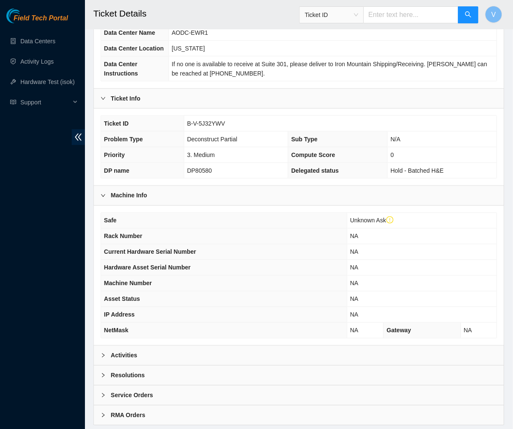
scroll to position [126, 0]
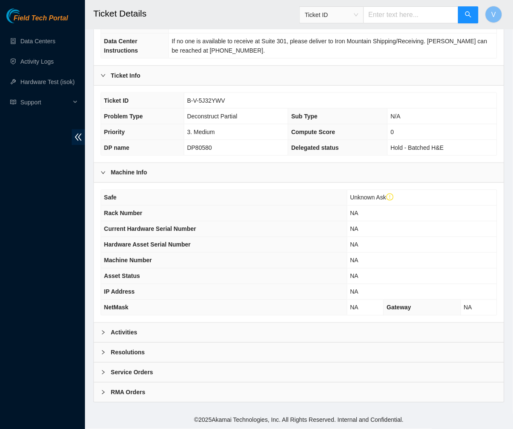
click at [111, 332] on b "Activities" at bounding box center [124, 332] width 26 height 9
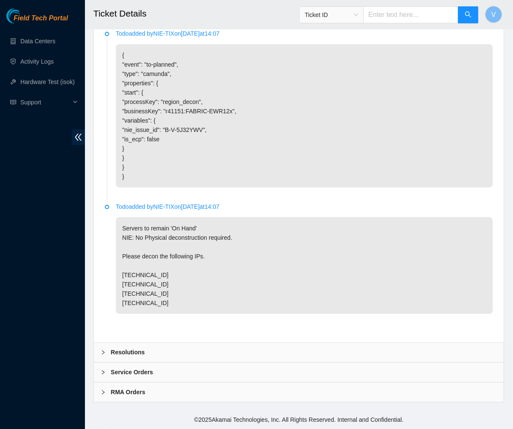
scroll to position [566, 0]
click at [120, 350] on b "Resolutions" at bounding box center [128, 352] width 34 height 9
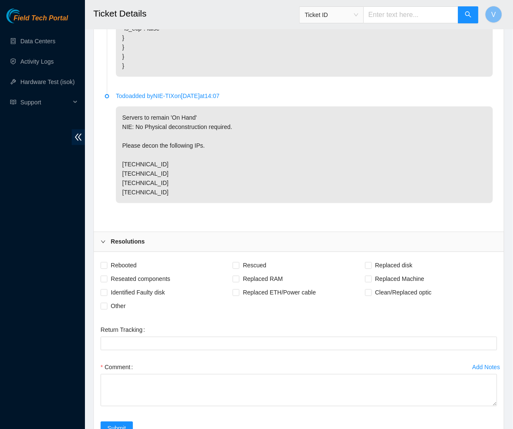
scroll to position [660, 0]
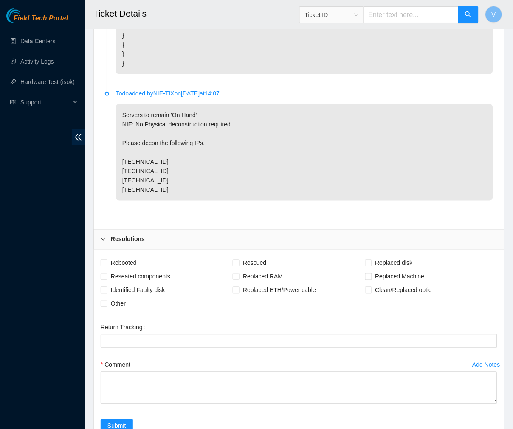
click at [104, 242] on span "right" at bounding box center [103, 239] width 5 height 5
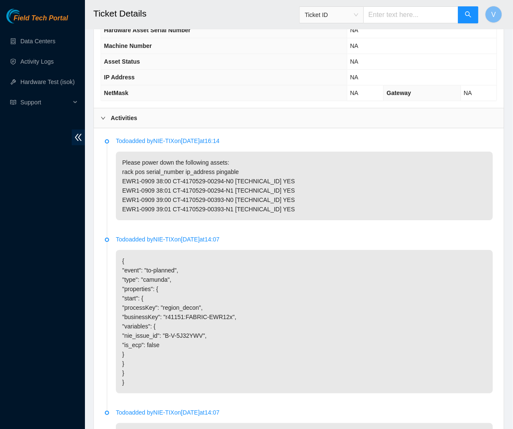
scroll to position [317, 0]
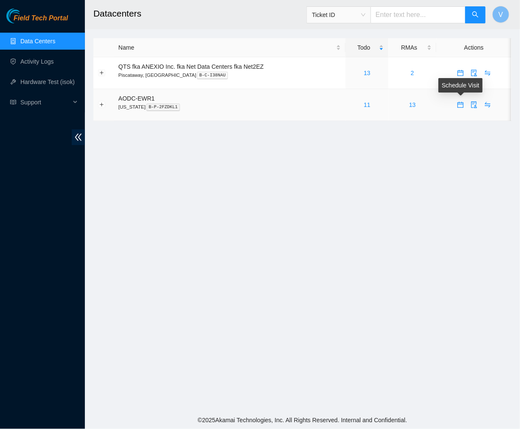
click at [460, 107] on icon "calendar" at bounding box center [460, 104] width 7 height 7
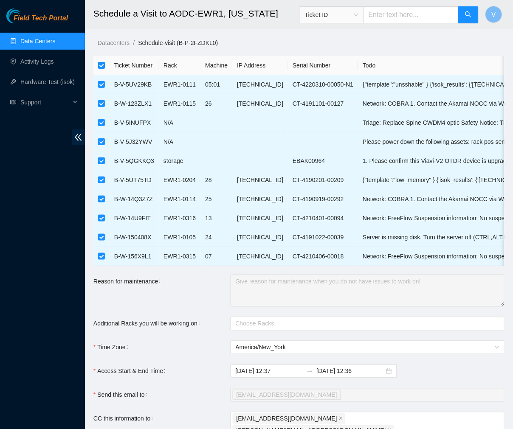
click at [99, 63] on input "checkbox" at bounding box center [101, 65] width 7 height 7
checkbox input "false"
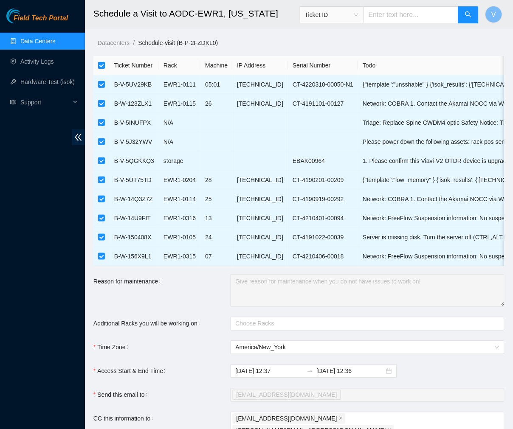
checkbox input "false"
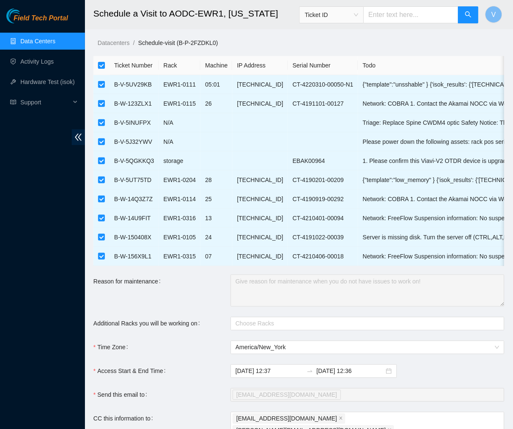
checkbox input "false"
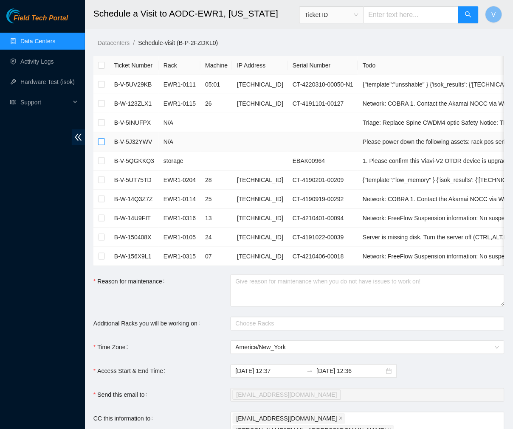
click at [101, 143] on input "checkbox" at bounding box center [101, 141] width 7 height 7
checkbox input "true"
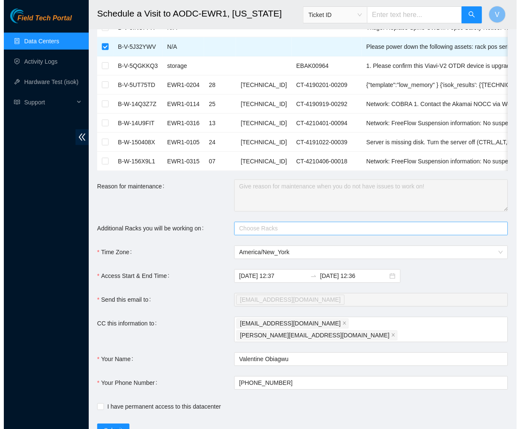
scroll to position [127, 0]
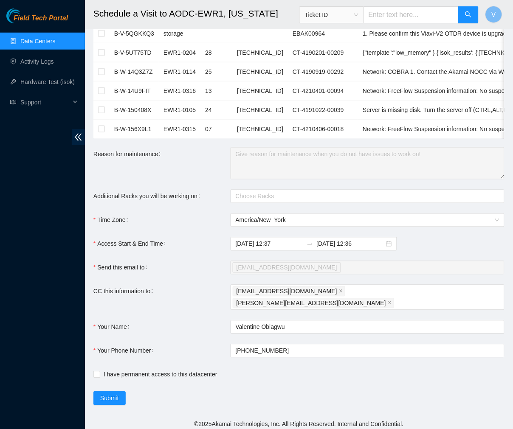
click at [93, 371] on main "Schedule a Visit to AODC-EWR1, New Jersey Ticket ID V Datacenters / Schedule-vi…" at bounding box center [299, 144] width 428 height 543
click at [93, 371] on input "I have permanent access to this datacenter" at bounding box center [96, 374] width 6 height 6
checkbox input "true"
click at [106, 392] on button "Submit" at bounding box center [109, 399] width 32 height 14
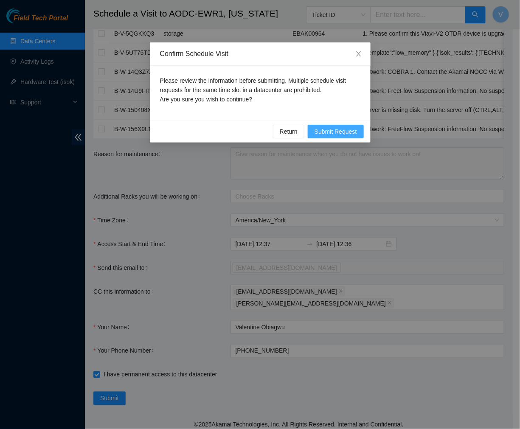
click at [340, 127] on span "Submit Request" at bounding box center [335, 131] width 42 height 9
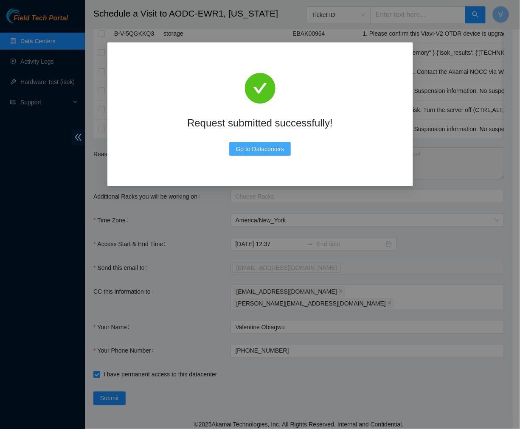
click at [256, 146] on span "Go to Datacenters" at bounding box center [260, 148] width 48 height 9
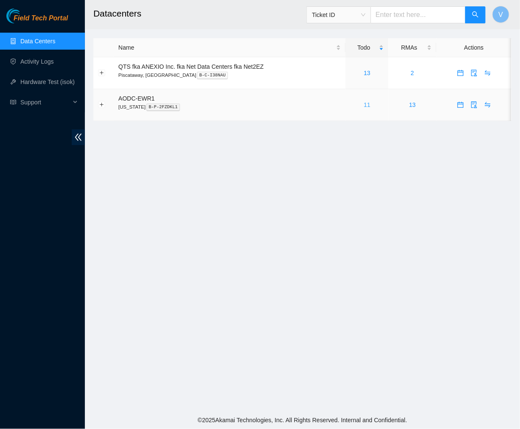
click at [365, 105] on link "11" at bounding box center [367, 104] width 7 height 7
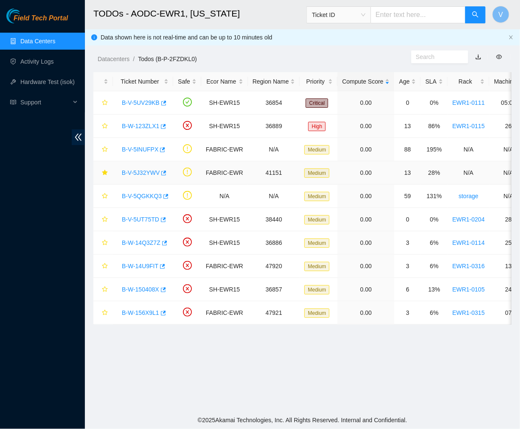
click at [149, 171] on link "B-V-5J32YWV" at bounding box center [141, 172] width 38 height 7
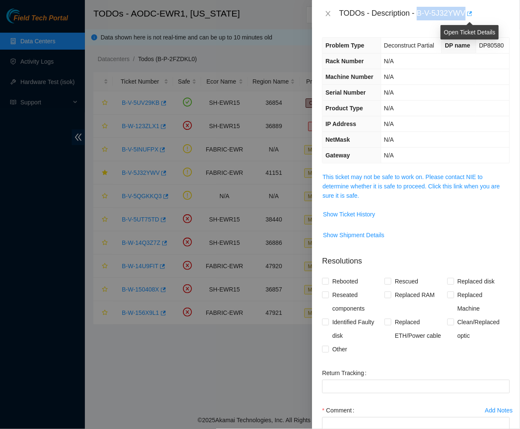
drag, startPoint x: 418, startPoint y: 10, endPoint x: 465, endPoint y: 17, distance: 47.6
click at [465, 17] on div "TODOs - Description - B-V-5J32YWV" at bounding box center [424, 14] width 171 height 14
copy div "B-V-5J32YWV"
click at [357, 213] on span "Show Ticket History" at bounding box center [349, 214] width 52 height 9
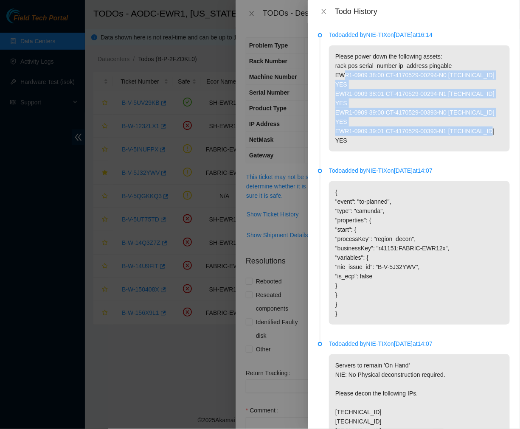
drag, startPoint x: 334, startPoint y: 80, endPoint x: 485, endPoint y: 119, distance: 155.7
click at [485, 119] on p "Please power down the following assets: rack pos serial_number ip_address pinga…" at bounding box center [419, 98] width 181 height 106
copy p "EWR1-0909 38:00 CT-4170529-00294-N0 23.40.16.78 YES EWR1-0909 38:01 CT-4170529-…"
click at [323, 11] on icon "close" at bounding box center [323, 11] width 7 height 7
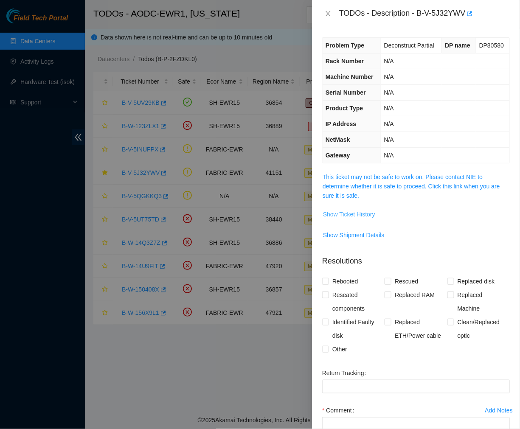
click at [370, 210] on span "Show Ticket History" at bounding box center [349, 214] width 52 height 9
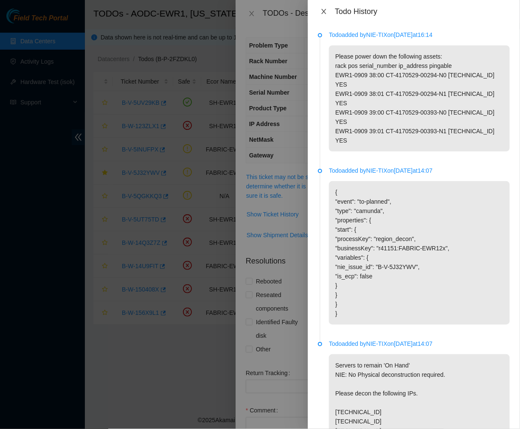
click at [321, 8] on icon "close" at bounding box center [323, 11] width 7 height 7
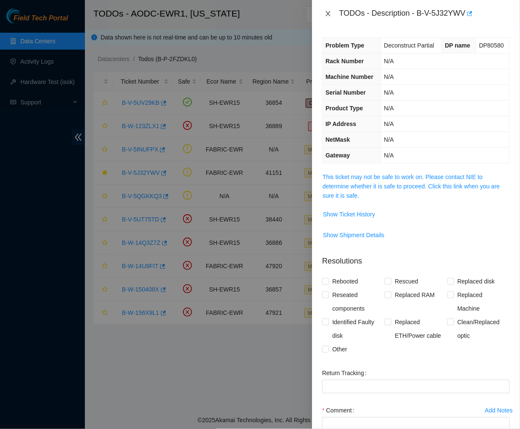
click at [328, 11] on icon "close" at bounding box center [328, 13] width 7 height 7
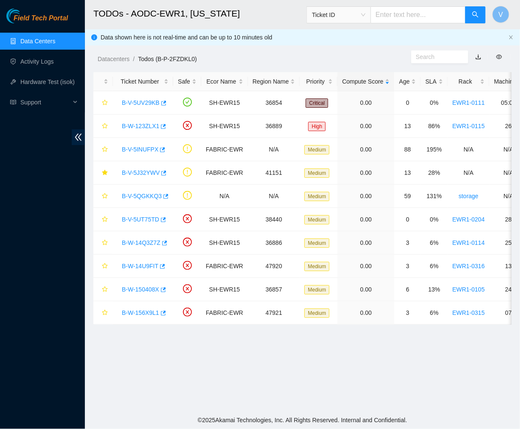
click at [31, 39] on link "Data Centers" at bounding box center [37, 41] width 35 height 7
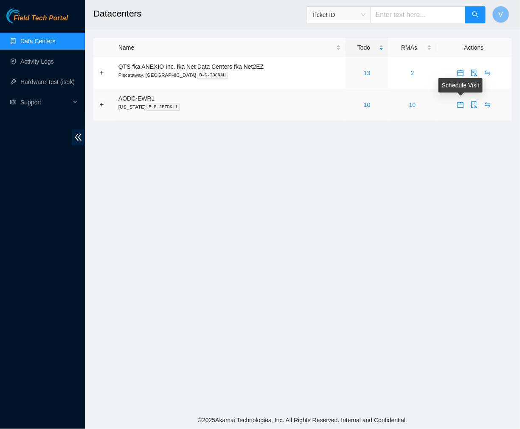
click at [456, 107] on span "calendar" at bounding box center [460, 104] width 13 height 7
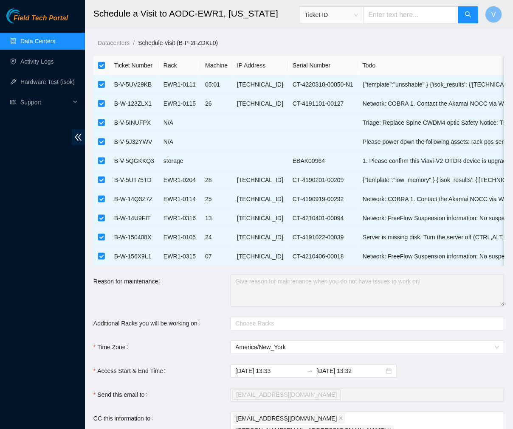
click at [100, 67] on input "checkbox" at bounding box center [101, 65] width 7 height 7
checkbox input "false"
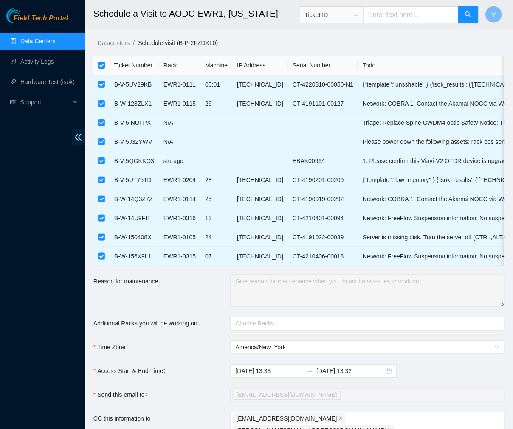
checkbox input "false"
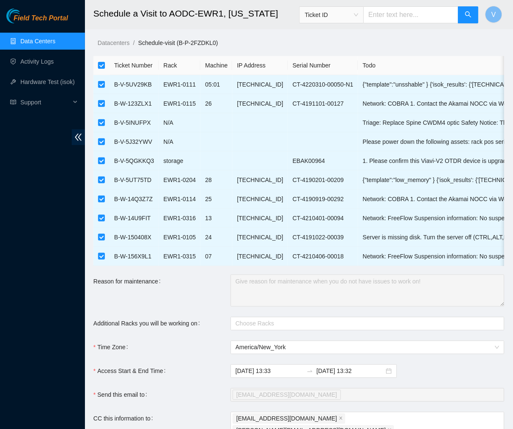
checkbox input "false"
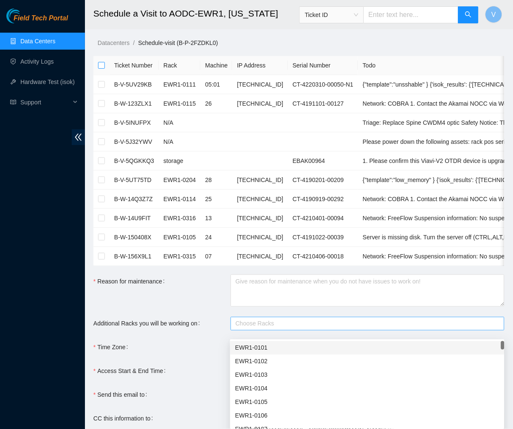
click at [262, 329] on div at bounding box center [363, 324] width 261 height 10
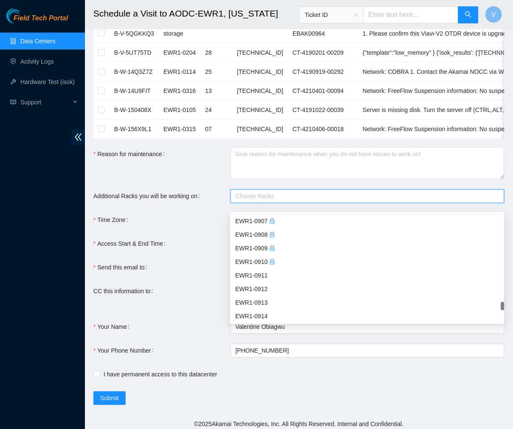
scroll to position [2241, 0]
click at [252, 244] on div "EWR1-0909" at bounding box center [367, 247] width 264 height 9
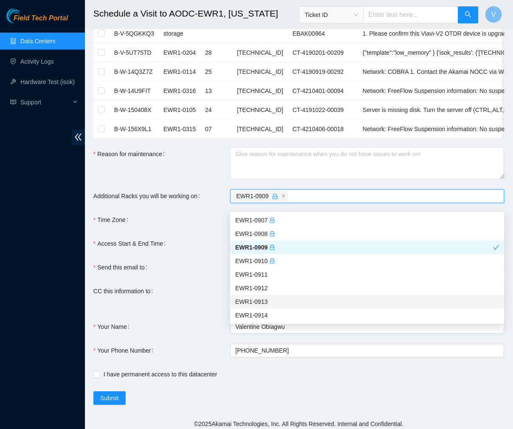
click at [248, 378] on form "Ticket Number Rack Machine IP Address Serial Number Todo B-V-5UV29KB EWR1-0111 …" at bounding box center [298, 167] width 411 height 477
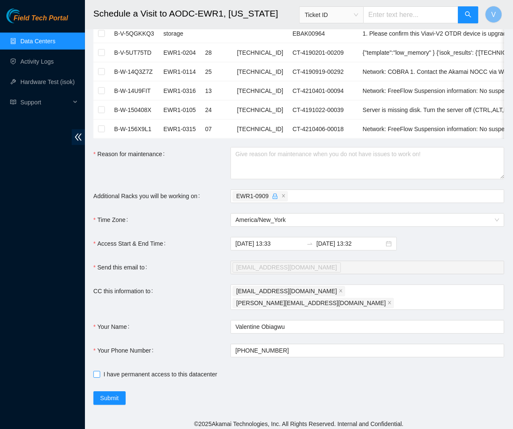
click at [94, 371] on input "I have permanent access to this datacenter" at bounding box center [96, 374] width 6 height 6
checkbox input "true"
click at [112, 396] on span "Submit" at bounding box center [109, 398] width 19 height 9
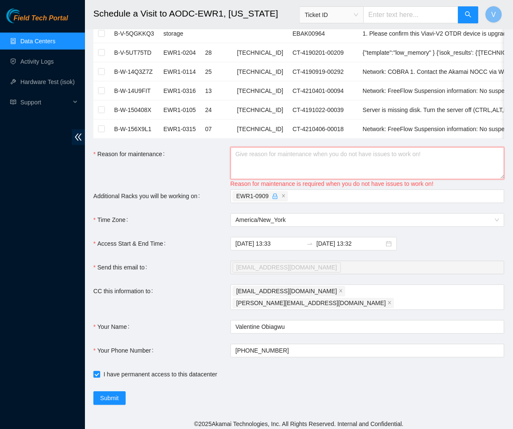
click at [254, 168] on textarea "Reason for maintenance" at bounding box center [367, 163] width 274 height 32
type textarea "v"
paste textarea "EWR1-0909 38:00 CT-4170529-00294-N0 23.40.16.78 YES EWR1-0909 38:01 CT-4170529-…"
type textarea "EWR1-0909 38:00 CT-4170529-00294-N0 23.40.16.78 YES EWR1-0909 38:01 CT-4170529-…"
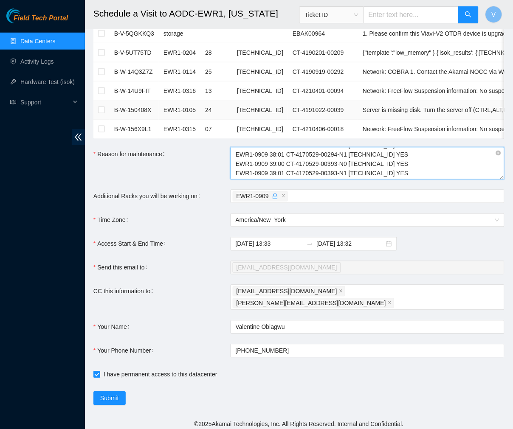
scroll to position [0, 0]
drag, startPoint x: 398, startPoint y: 180, endPoint x: 149, endPoint y: 109, distance: 259.3
click at [149, 109] on form "Ticket Number Rack Machine IP Address Serial Number Todo B-V-5UV29KB EWR1-0111 …" at bounding box center [298, 167] width 411 height 477
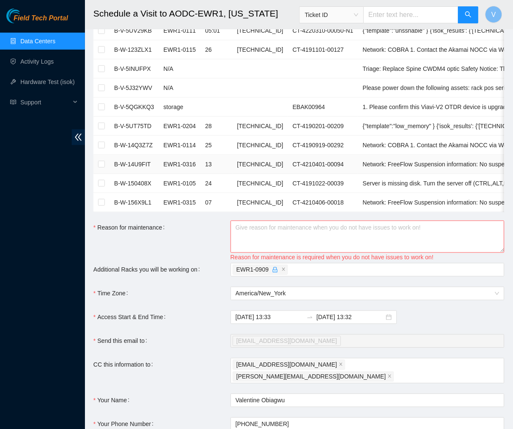
scroll to position [127, 0]
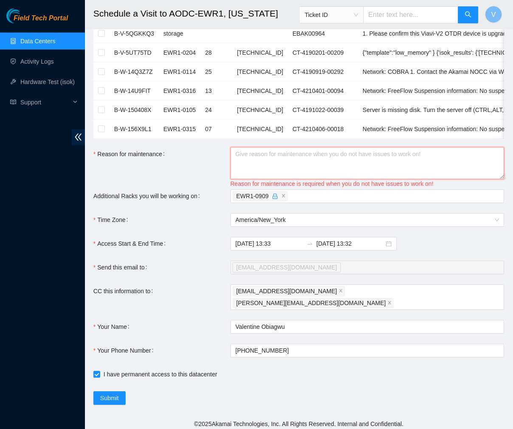
click at [239, 161] on textarea "Reason for maintenance" at bounding box center [367, 163] width 274 height 32
paste textarea "B-V-5J32YWV"
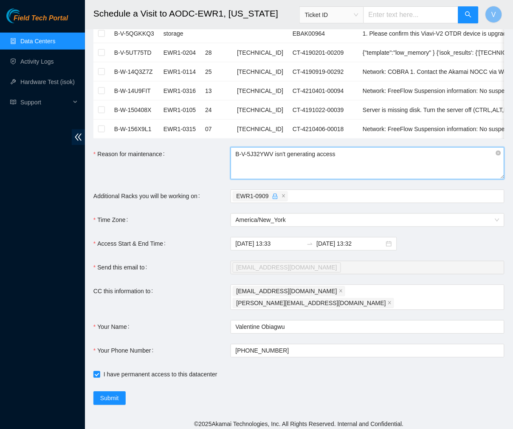
click at [233, 161] on textarea "B-V-5J32YWV isn't generating access" at bounding box center [367, 163] width 274 height 32
click at [332, 163] on textarea "B-V-5J32YWV isn't generating access" at bounding box center [367, 163] width 274 height 32
type textarea "B-V-5J32YWV isn't generating access request ticket."
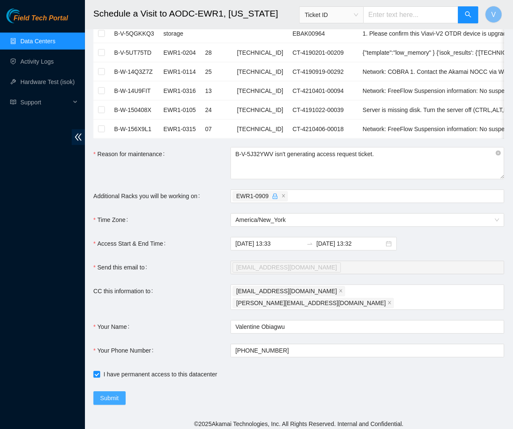
click at [120, 392] on button "Submit" at bounding box center [109, 399] width 32 height 14
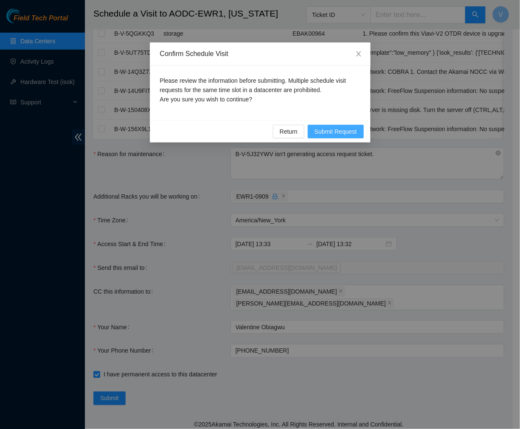
click at [329, 130] on span "Submit Request" at bounding box center [335, 131] width 42 height 9
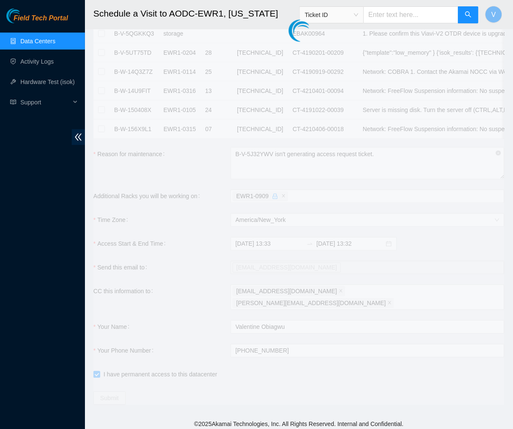
type input "2025-09-08 13:35"
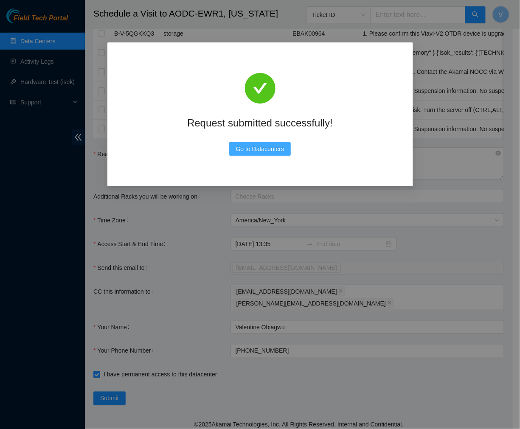
click at [266, 152] on span "Go to Datacenters" at bounding box center [260, 148] width 48 height 9
